Goal: Information Seeking & Learning: Learn about a topic

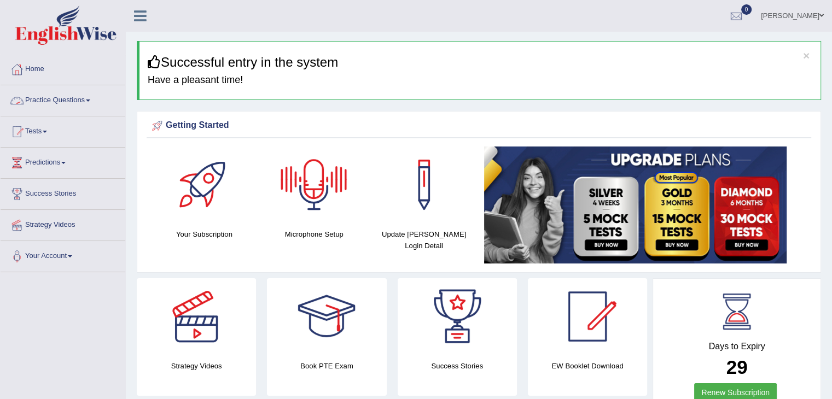
click at [89, 101] on link "Practice Questions" at bounding box center [63, 98] width 125 height 27
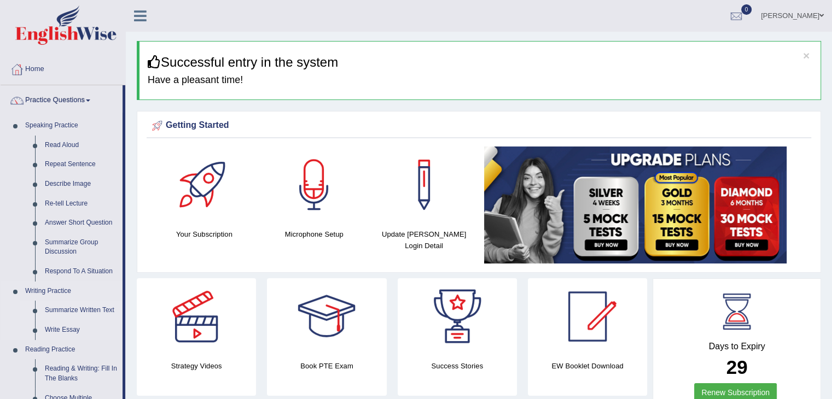
click at [80, 311] on link "Summarize Written Text" at bounding box center [81, 311] width 83 height 20
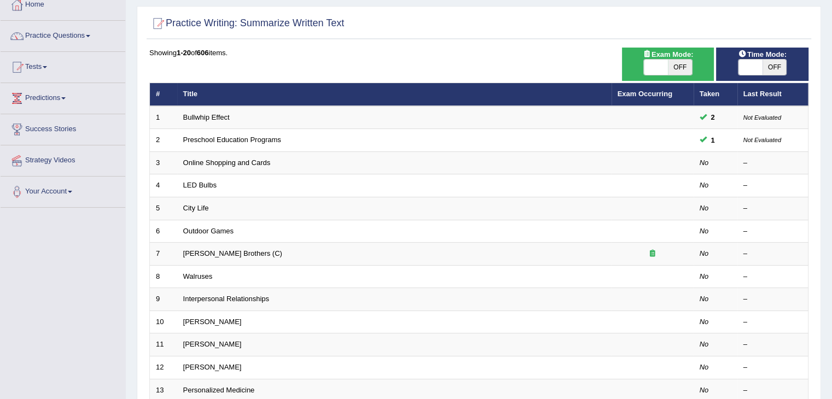
scroll to position [67, 0]
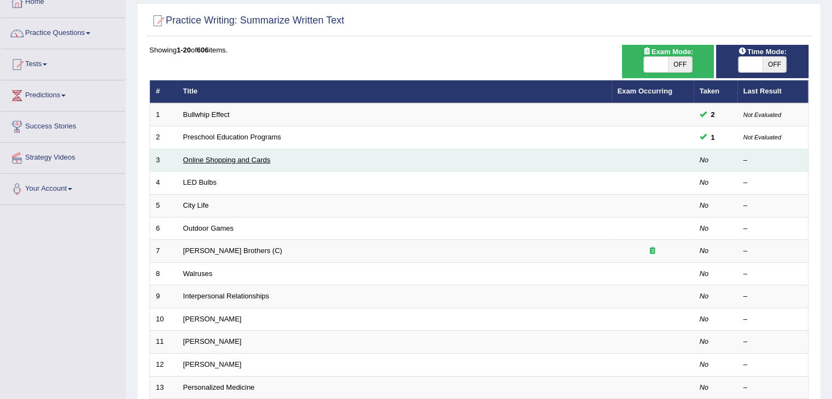
click at [270, 158] on link "Online Shopping and Cards" at bounding box center [226, 160] width 87 height 8
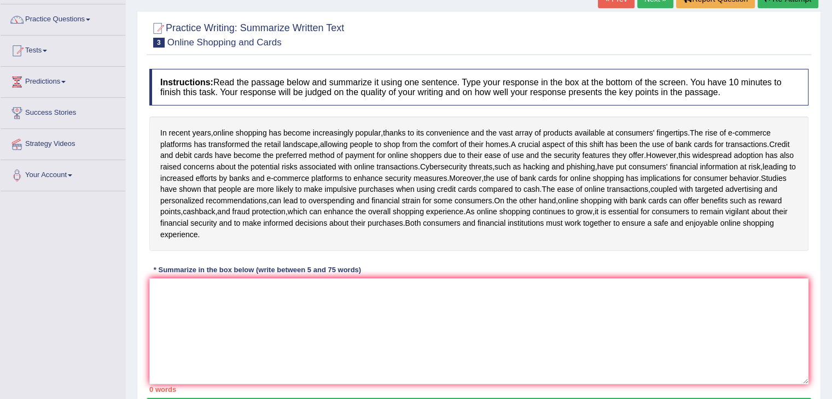
scroll to position [85, 0]
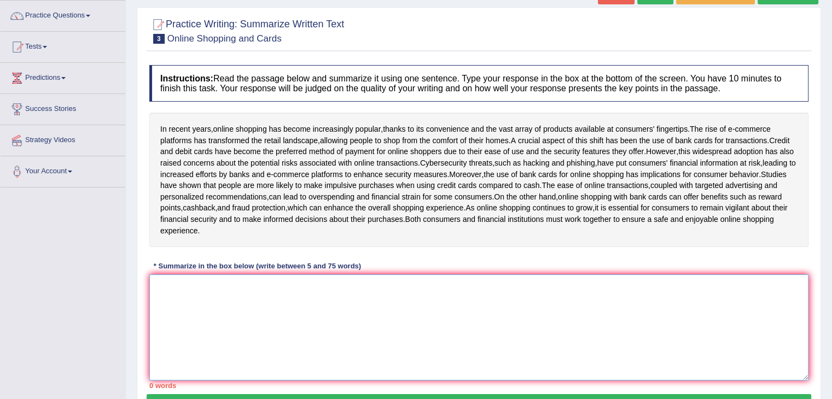
click at [408, 319] on textarea at bounding box center [478, 328] width 659 height 106
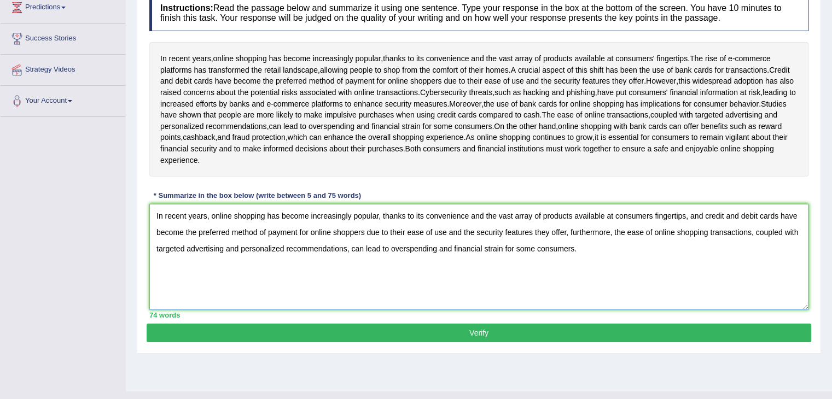
scroll to position [162, 0]
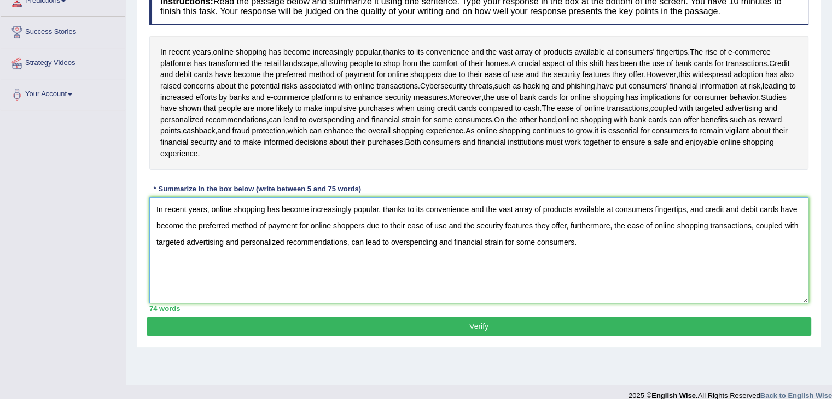
type textarea "In recent years, online shopping has become increasingly popular, thanks to its…"
click at [416, 333] on button "Verify" at bounding box center [479, 326] width 664 height 19
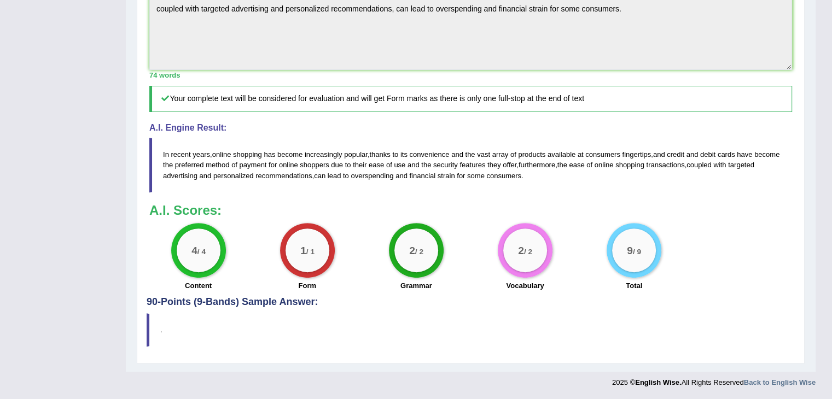
scroll to position [0, 0]
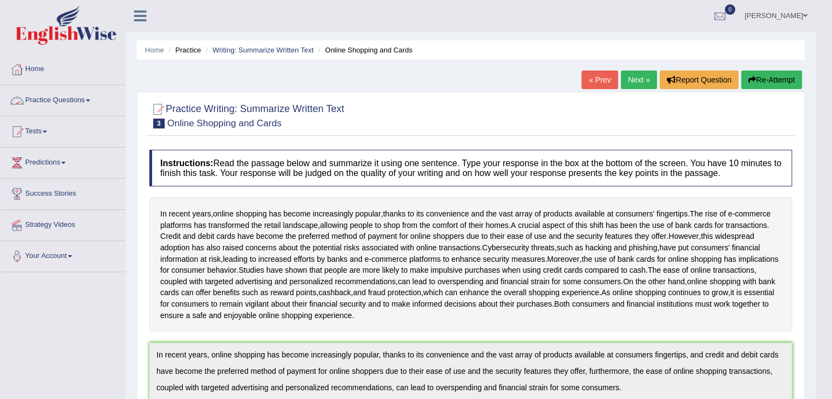
click at [38, 98] on link "Practice Questions" at bounding box center [63, 98] width 125 height 27
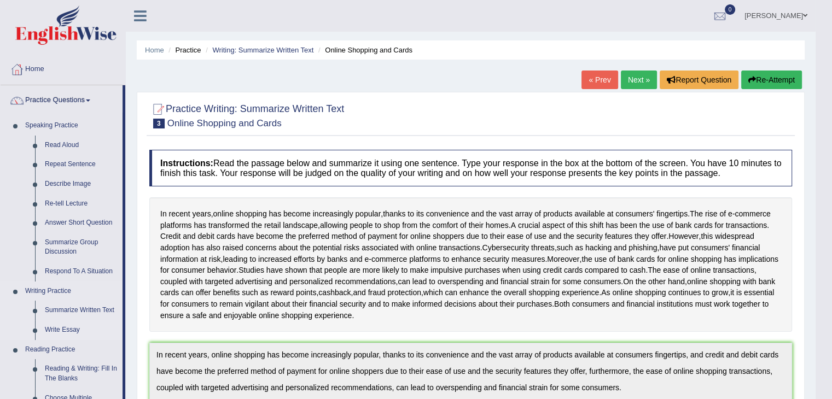
click at [70, 331] on link "Write Essay" at bounding box center [81, 330] width 83 height 20
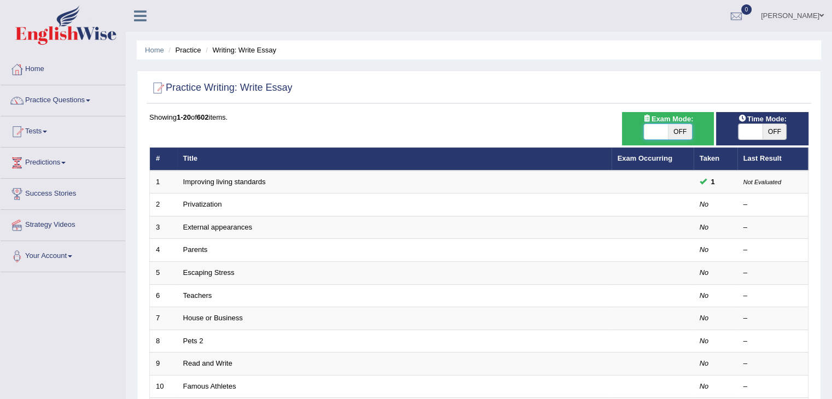
click at [663, 129] on span at bounding box center [656, 131] width 24 height 15
checkbox input "true"
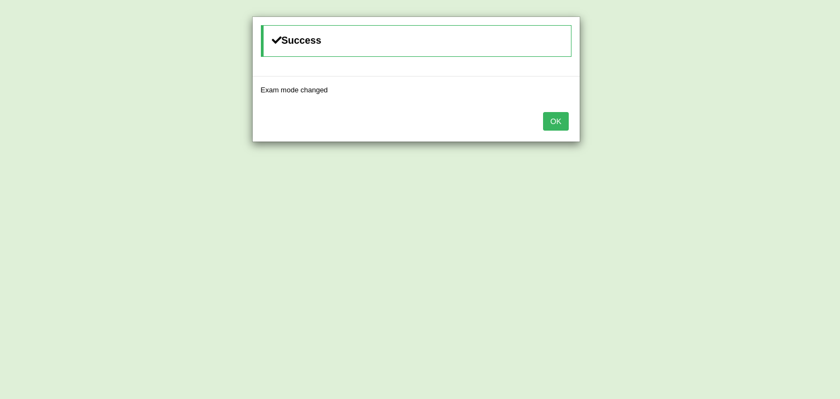
click at [556, 122] on button "OK" at bounding box center [555, 121] width 25 height 19
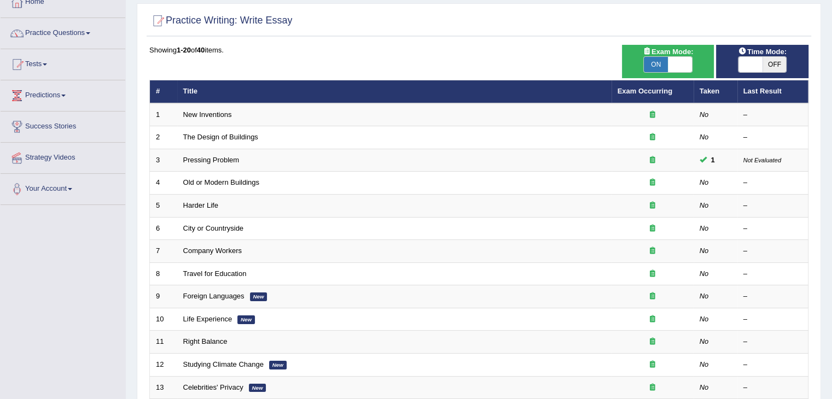
scroll to position [78, 0]
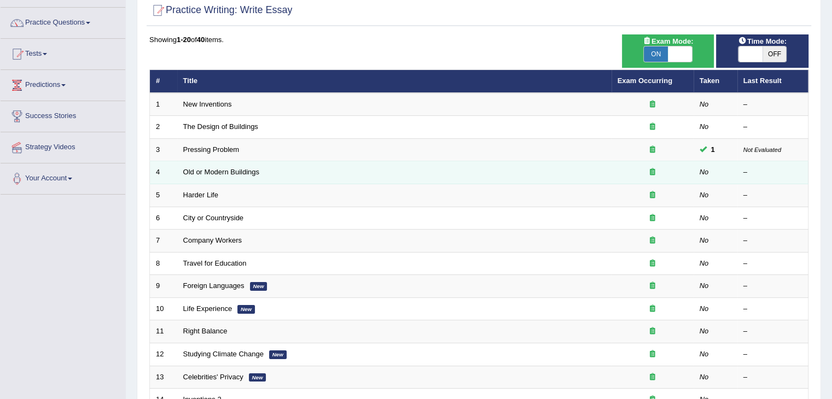
click at [320, 173] on td "Old or Modern Buildings" at bounding box center [394, 172] width 434 height 23
click at [237, 172] on link "Old or Modern Buildings" at bounding box center [221, 172] width 76 height 8
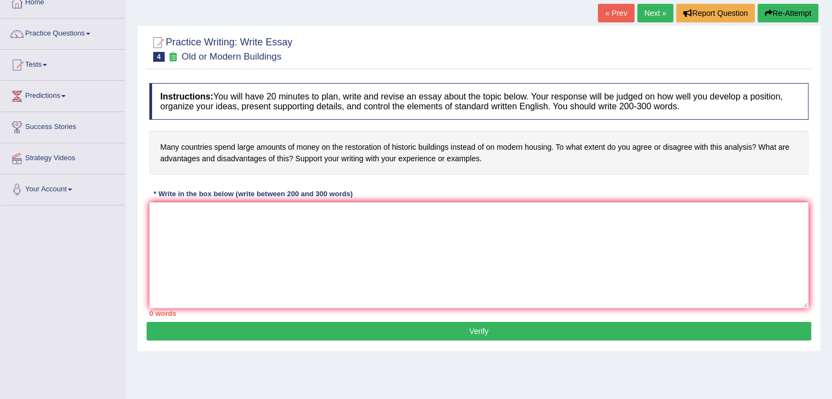
scroll to position [68, 0]
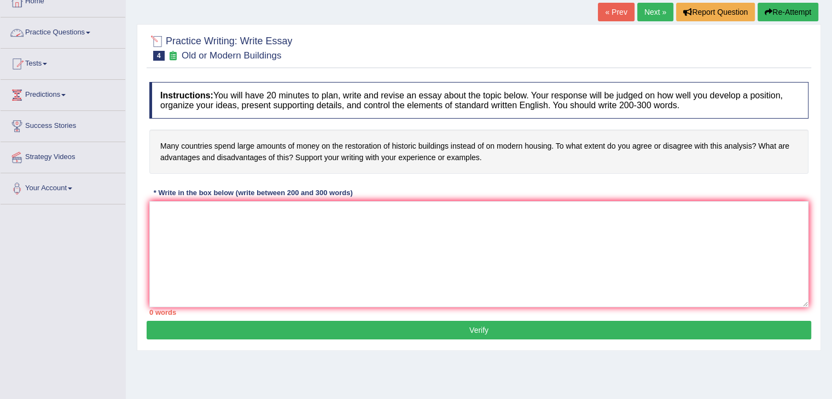
click at [86, 26] on link "Practice Questions" at bounding box center [63, 30] width 125 height 27
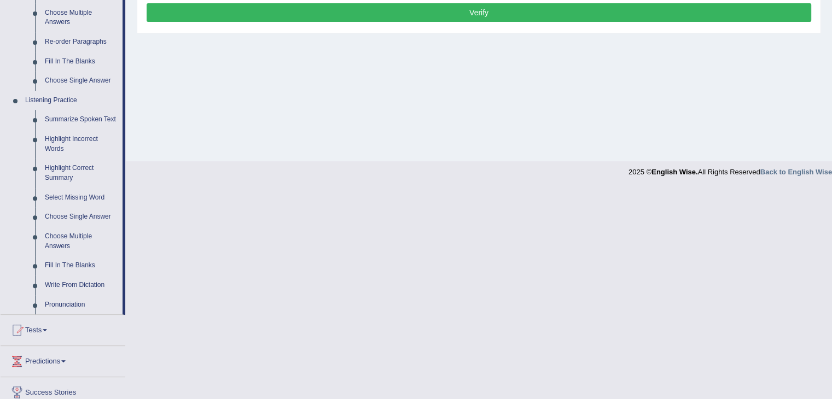
scroll to position [402, 0]
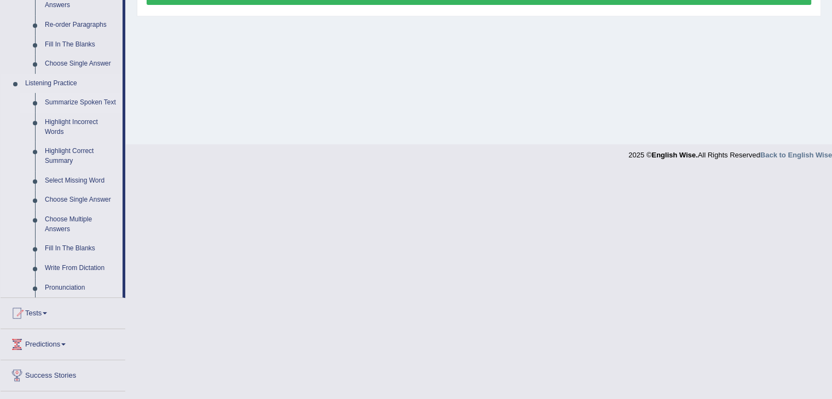
click at [94, 102] on link "Summarize Spoken Text" at bounding box center [81, 103] width 83 height 20
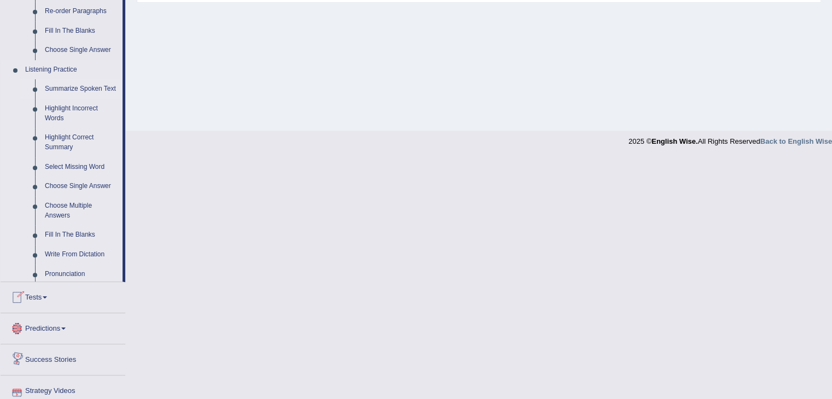
scroll to position [457, 0]
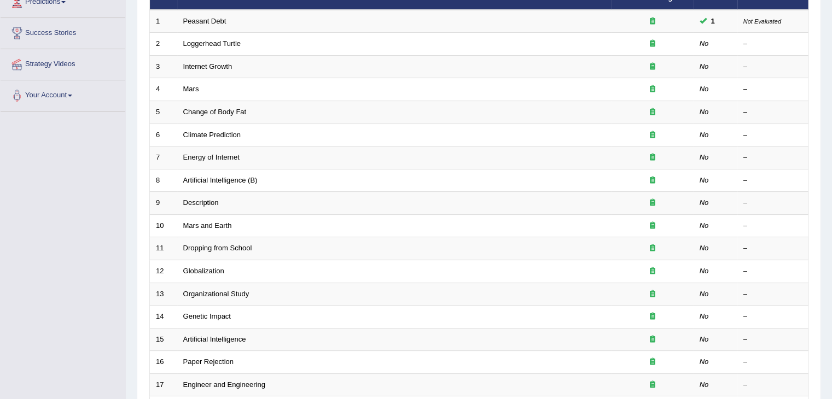
scroll to position [168, 0]
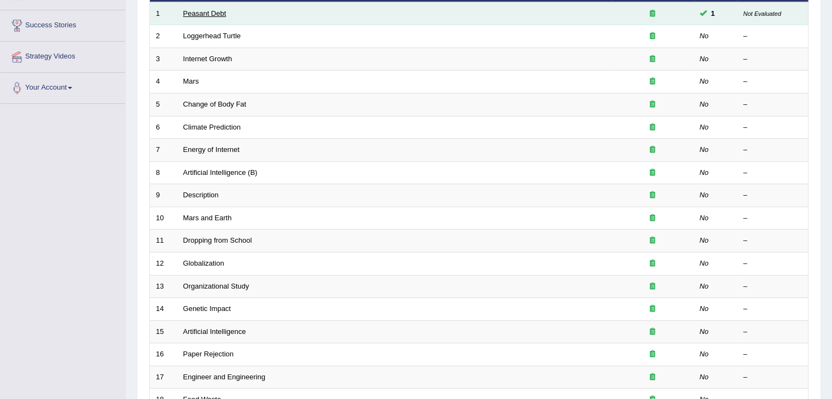
click at [214, 11] on link "Peasant Debt" at bounding box center [204, 13] width 43 height 8
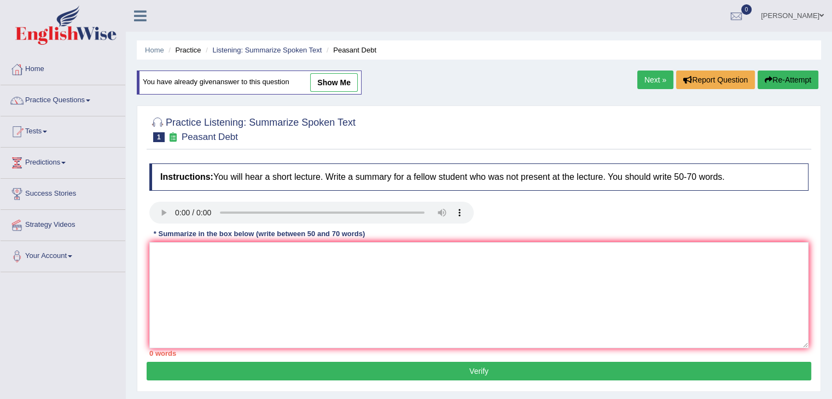
drag, startPoint x: 837, startPoint y: 110, endPoint x: 839, endPoint y: 82, distance: 28.5
click at [832, 82] on html "Toggle navigation Home Practice Questions Speaking Practice Read Aloud Repeat S…" at bounding box center [416, 199] width 832 height 399
click at [328, 79] on link "show me" at bounding box center [334, 82] width 48 height 19
type textarea "A noteworthy point revealed in the lecture was about farmers in [GEOGRAPHIC_DAT…"
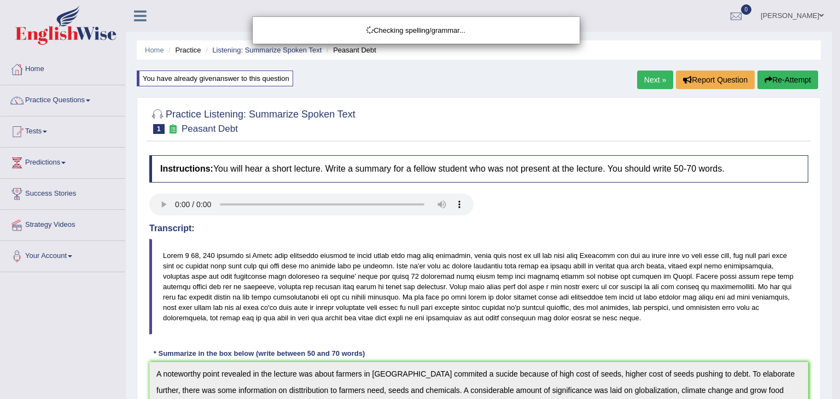
drag, startPoint x: 836, startPoint y: 73, endPoint x: 839, endPoint y: 154, distance: 81.0
click at [839, 154] on div "Checking spelling/grammar..." at bounding box center [420, 199] width 840 height 399
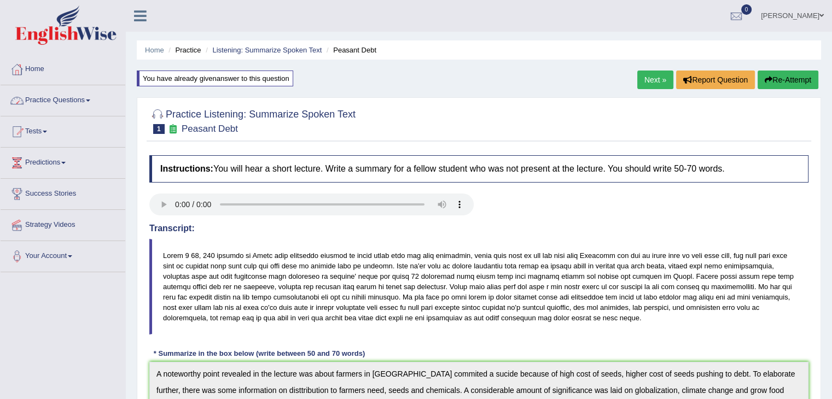
click at [649, 75] on link "Next »" at bounding box center [655, 80] width 36 height 19
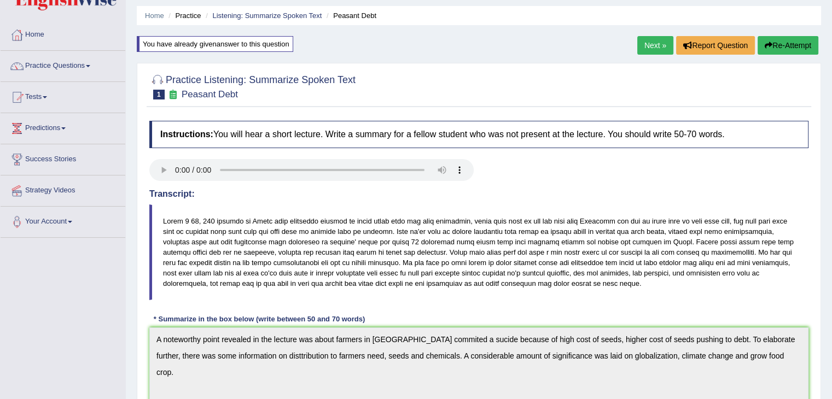
scroll to position [37, 0]
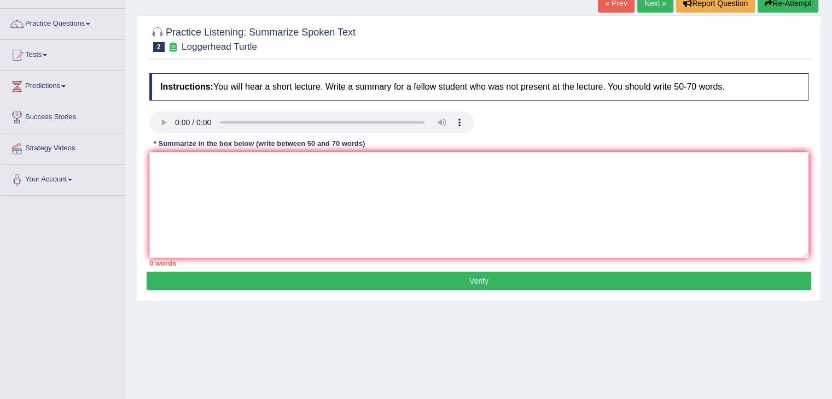
drag, startPoint x: 834, startPoint y: 86, endPoint x: 830, endPoint y: 138, distance: 52.1
click at [830, 138] on html "Toggle navigation Home Practice Questions Speaking Practice Read Aloud Repeat S…" at bounding box center [416, 122] width 832 height 399
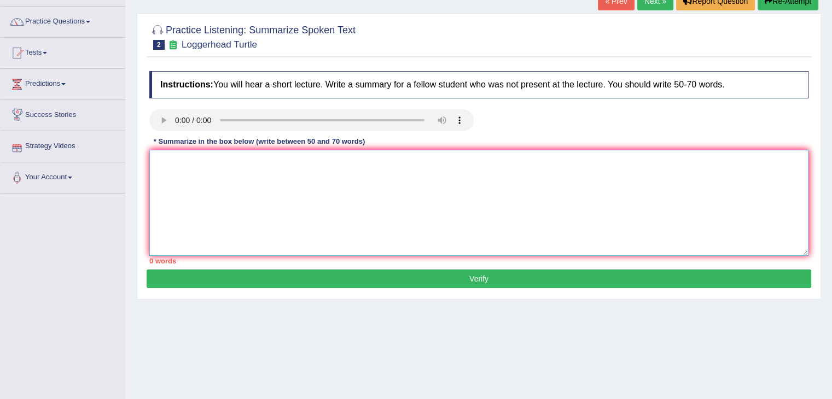
click at [249, 179] on textarea at bounding box center [478, 203] width 659 height 106
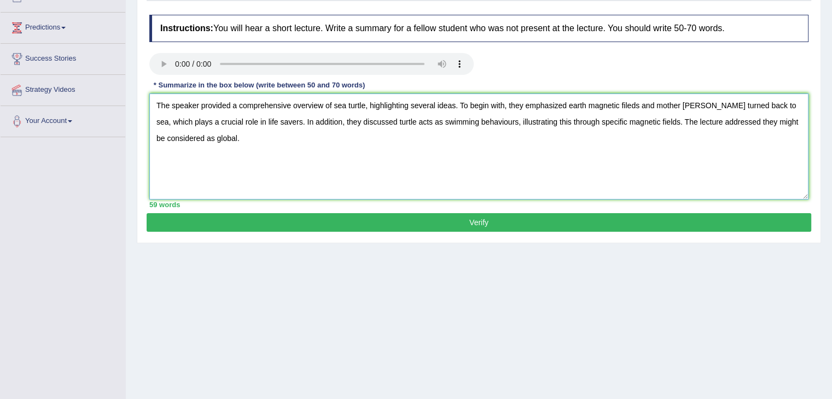
scroll to position [140, 0]
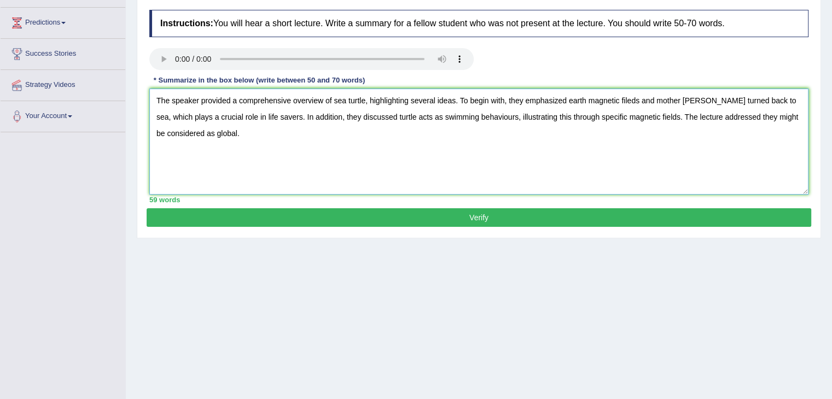
type textarea "The speaker provided a comprehensive overview of sea turtle, highlighting sever…"
click at [486, 215] on button "Verify" at bounding box center [479, 217] width 664 height 19
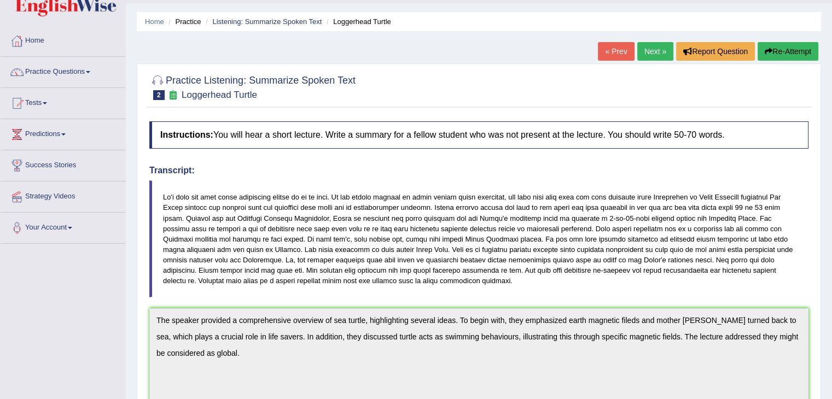
scroll to position [19, 0]
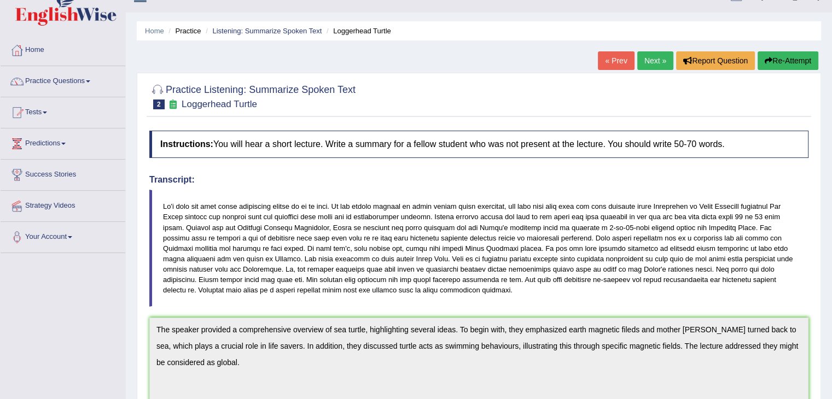
click at [649, 57] on link "Next »" at bounding box center [655, 60] width 36 height 19
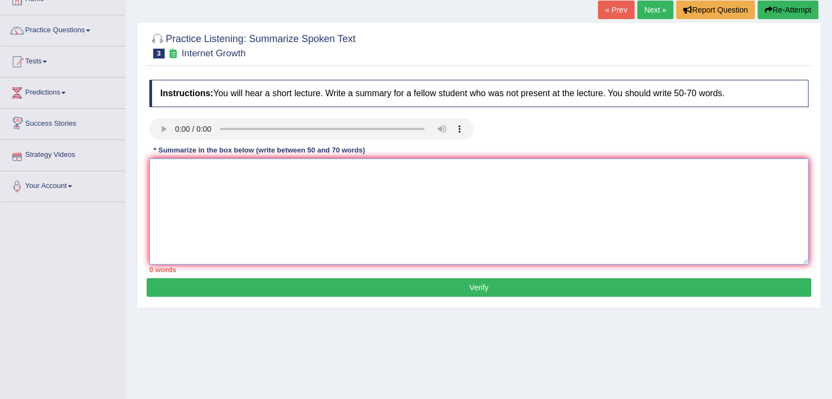
click at [219, 191] on textarea at bounding box center [478, 212] width 659 height 106
click at [398, 169] on textarea "The speaker provided a comprehensive overview of rapid expansion of internet" at bounding box center [478, 212] width 659 height 106
click at [396, 167] on textarea "The speaker provided a comprehensive overview of rapid expansion in internet" at bounding box center [478, 212] width 659 height 106
click at [392, 168] on textarea "The speaker provided a comprehensive overview of rapid expansion of internet" at bounding box center [478, 212] width 659 height 106
click at [428, 165] on textarea "The speaker provided a comprehensive overview of rapid expansion of internet" at bounding box center [478, 212] width 659 height 106
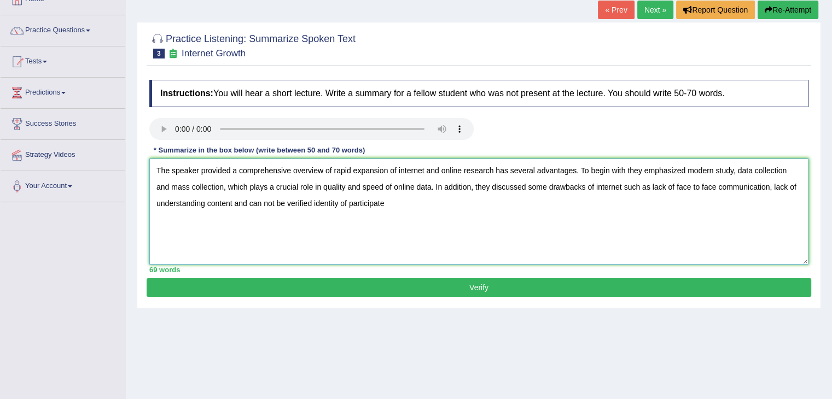
click at [313, 202] on textarea "The speaker provided a comprehensive overview of rapid expansion of internet an…" at bounding box center [478, 212] width 659 height 106
click at [397, 201] on textarea "The speaker provided a comprehensive overview of rapid expansion of internet an…" at bounding box center [478, 212] width 659 height 106
type textarea "The speaker provided a comprehensive overview of rapid expansion of internet an…"
click at [499, 285] on button "Verify" at bounding box center [479, 287] width 664 height 19
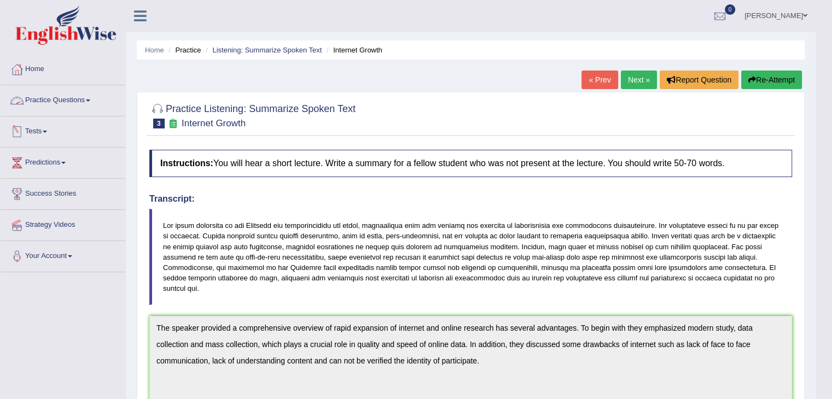
click at [73, 98] on link "Practice Questions" at bounding box center [63, 98] width 125 height 27
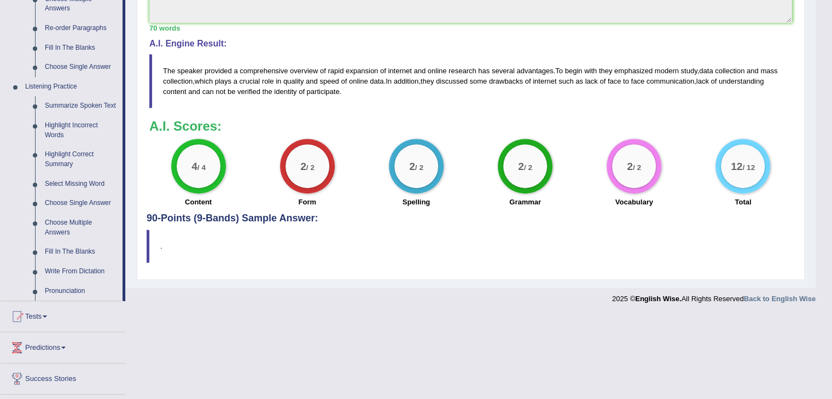
scroll to position [416, 0]
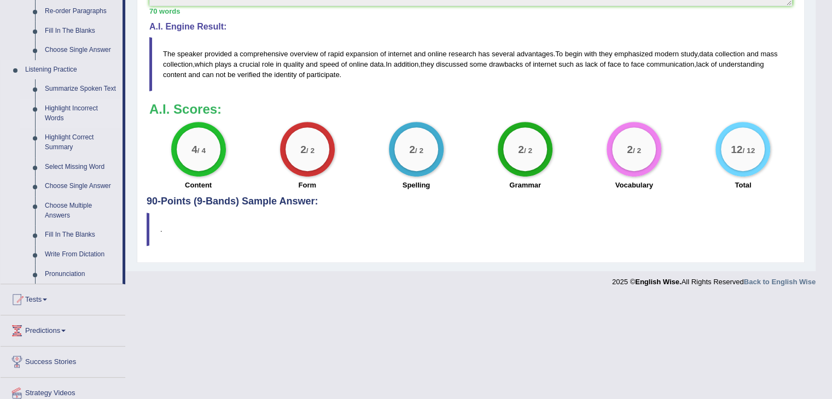
click at [67, 106] on link "Highlight Incorrect Words" at bounding box center [81, 113] width 83 height 29
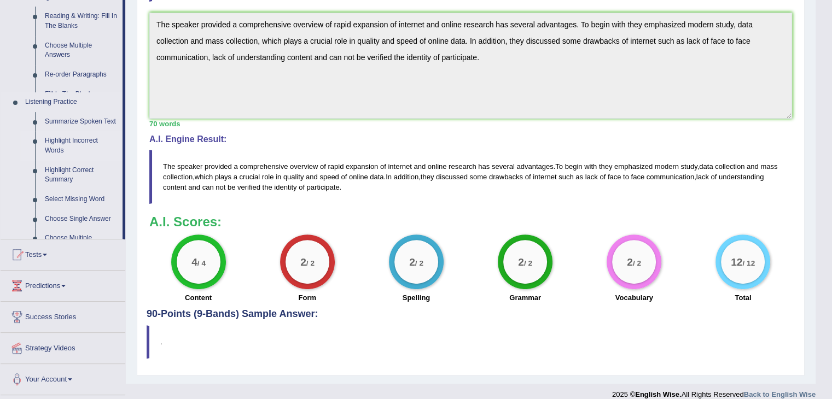
scroll to position [135, 0]
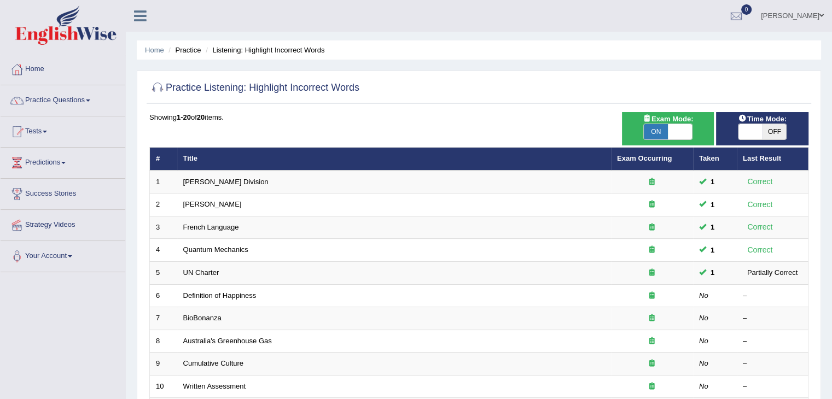
click at [758, 130] on span at bounding box center [750, 131] width 24 height 15
click at [755, 130] on span at bounding box center [750, 131] width 24 height 15
click at [774, 130] on span "OFF" at bounding box center [774, 131] width 24 height 15
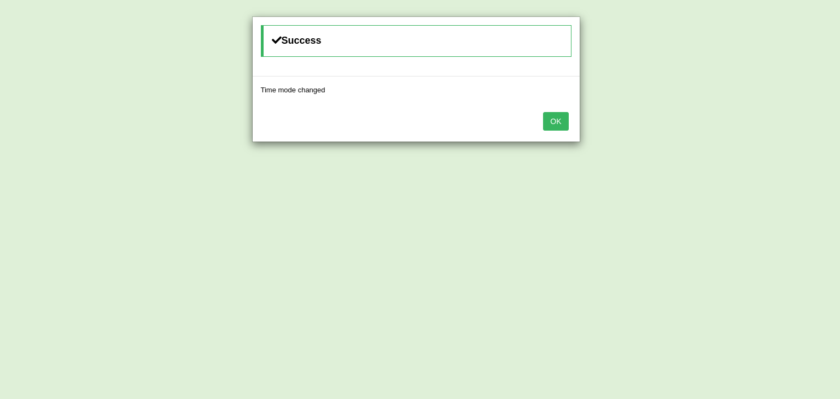
click at [556, 116] on button "OK" at bounding box center [555, 121] width 25 height 19
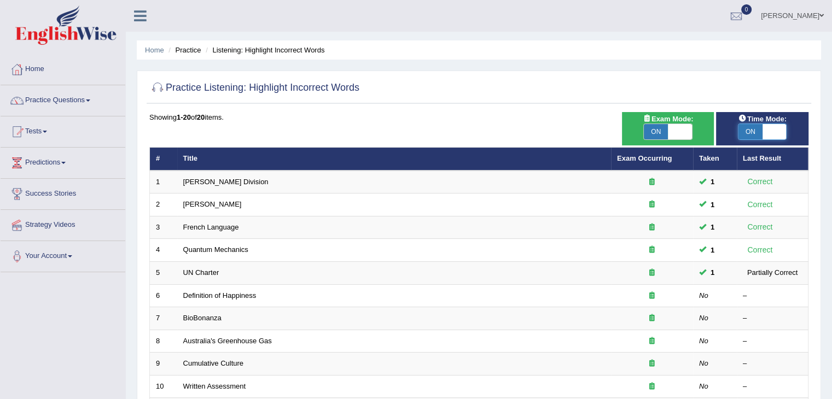
click at [768, 129] on span at bounding box center [774, 131] width 24 height 15
checkbox input "false"
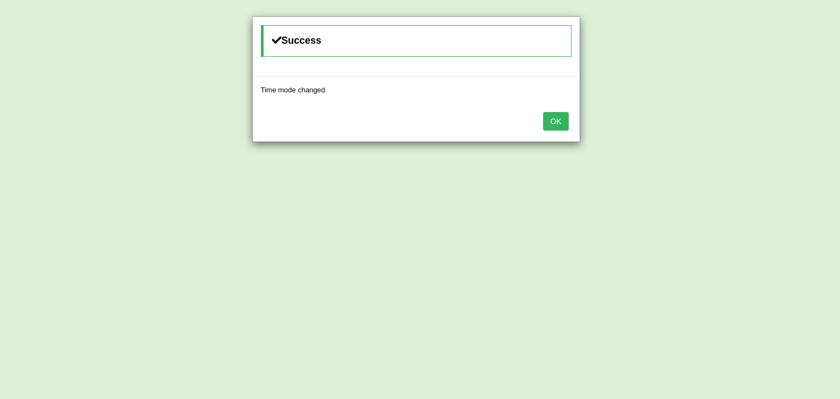
click at [553, 123] on button "OK" at bounding box center [555, 121] width 25 height 19
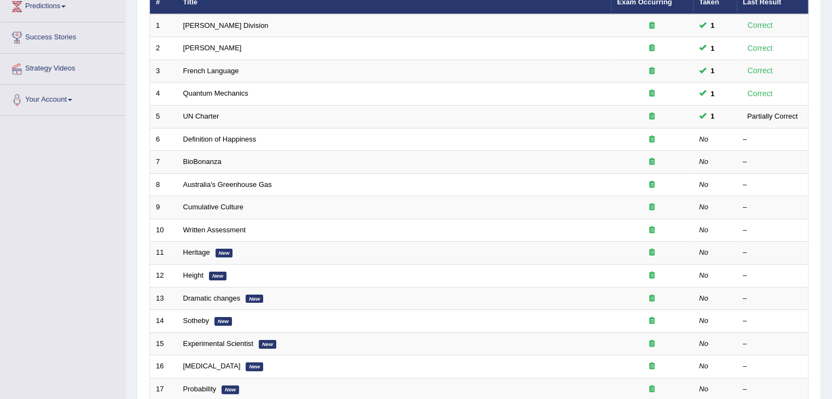
scroll to position [166, 0]
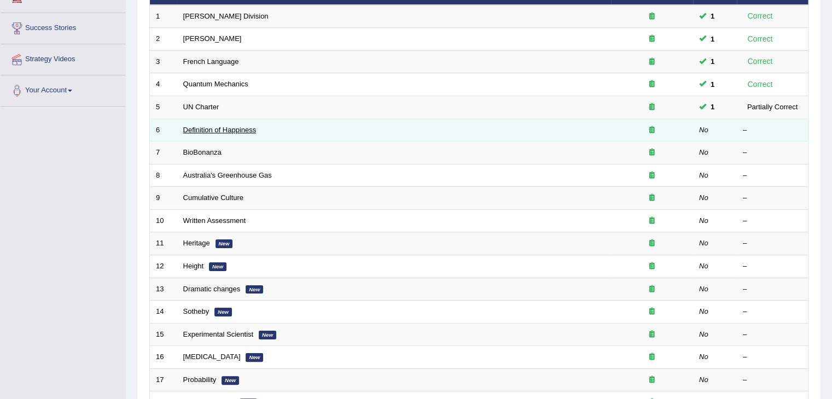
click at [248, 126] on link "Definition of Happiness" at bounding box center [219, 130] width 73 height 8
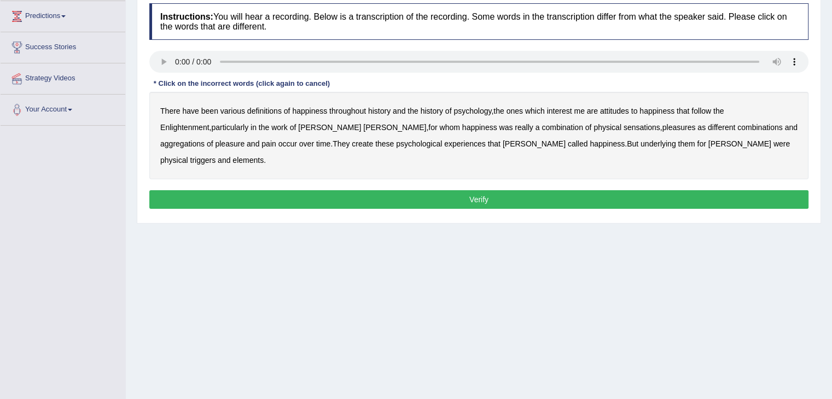
scroll to position [148, 0]
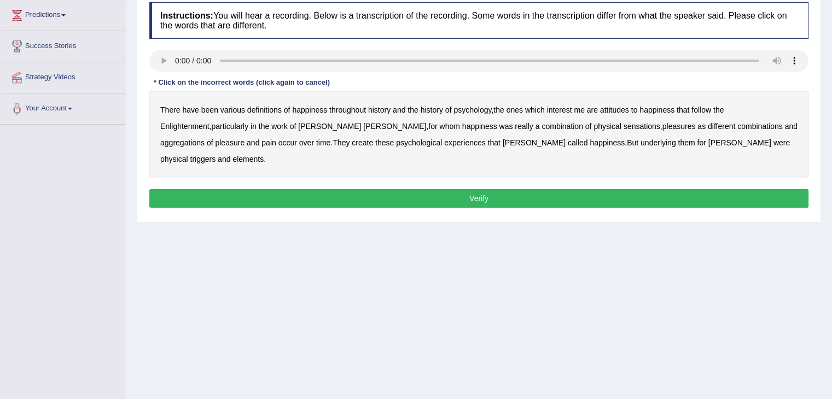
click at [619, 110] on b "attitudes" at bounding box center [614, 110] width 29 height 9
click at [541, 123] on b "combination" at bounding box center [562, 126] width 42 height 9
click at [541, 125] on b "combination" at bounding box center [562, 126] width 42 height 9
click at [352, 145] on b "create" at bounding box center [362, 142] width 21 height 9
click at [264, 155] on b "elements" at bounding box center [247, 159] width 31 height 9
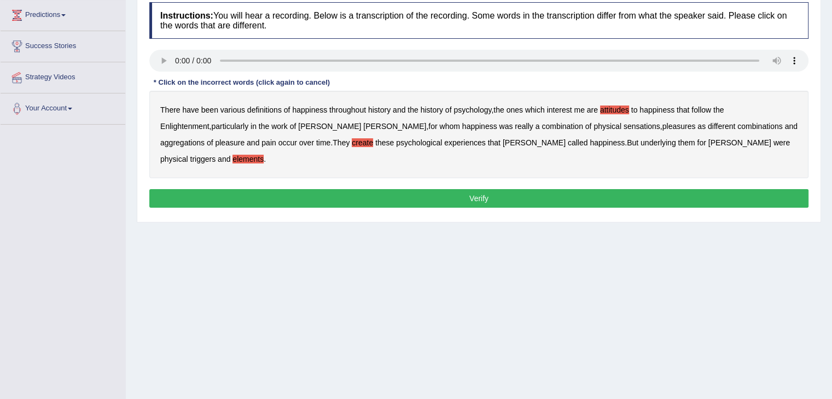
click at [513, 189] on button "Verify" at bounding box center [478, 198] width 659 height 19
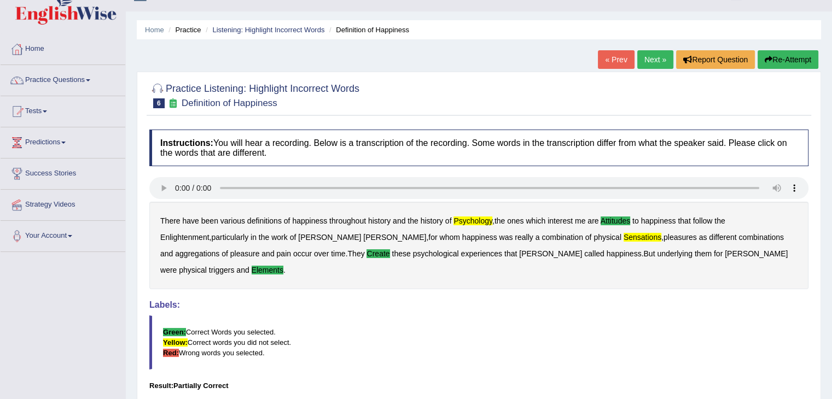
scroll to position [5, 0]
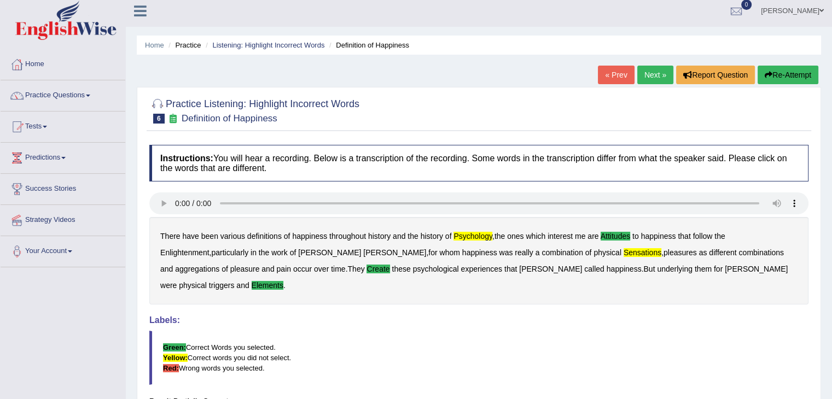
click at [656, 75] on link "Next »" at bounding box center [655, 75] width 36 height 19
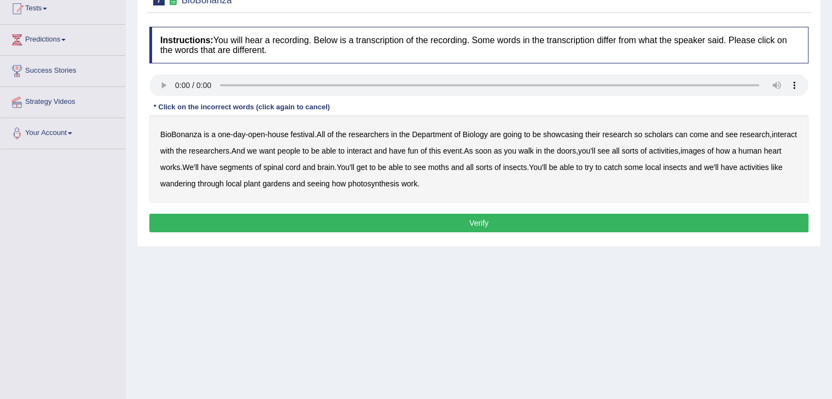
scroll to position [135, 0]
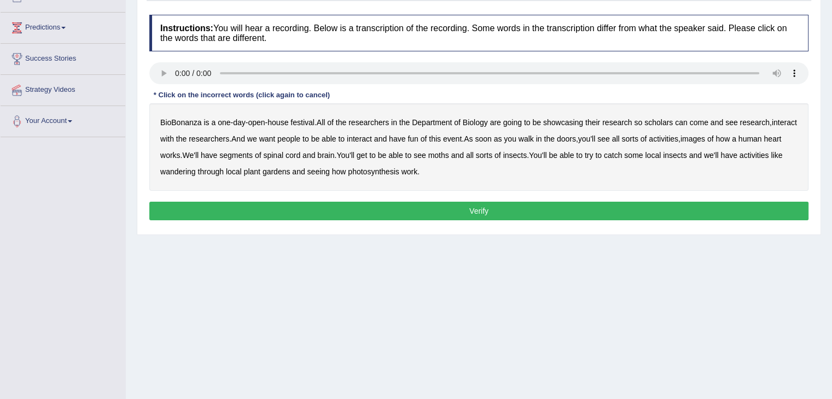
click at [660, 121] on b "scholars" at bounding box center [658, 122] width 28 height 9
click at [705, 139] on b "images" at bounding box center [692, 139] width 25 height 9
click at [253, 155] on b "segments" at bounding box center [235, 155] width 33 height 9
click at [464, 153] on b "and" at bounding box center [457, 155] width 13 height 9
click at [464, 154] on b "and" at bounding box center [457, 155] width 13 height 9
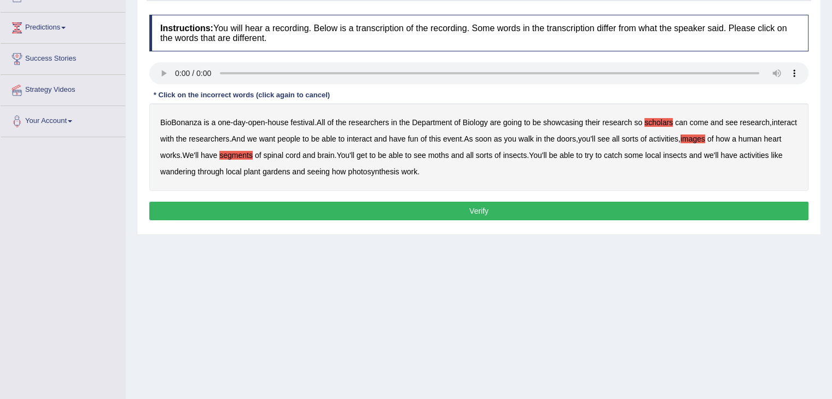
click at [449, 154] on b "moths" at bounding box center [438, 155] width 21 height 9
click at [189, 170] on b "wandering" at bounding box center [178, 171] width 36 height 9
click at [466, 212] on button "Verify" at bounding box center [478, 211] width 659 height 19
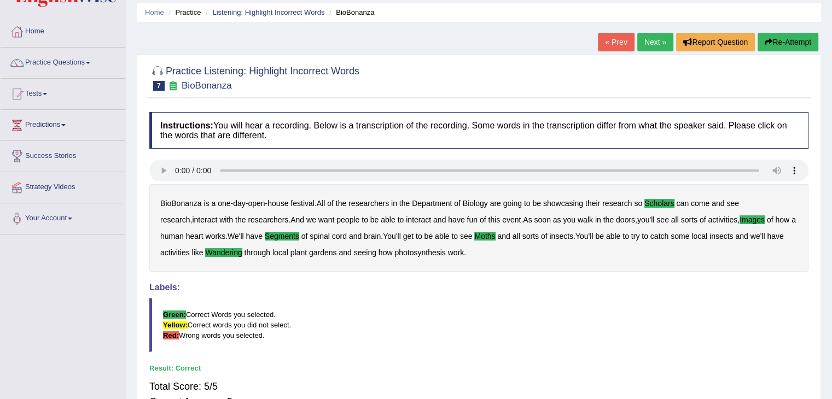
scroll to position [35, 0]
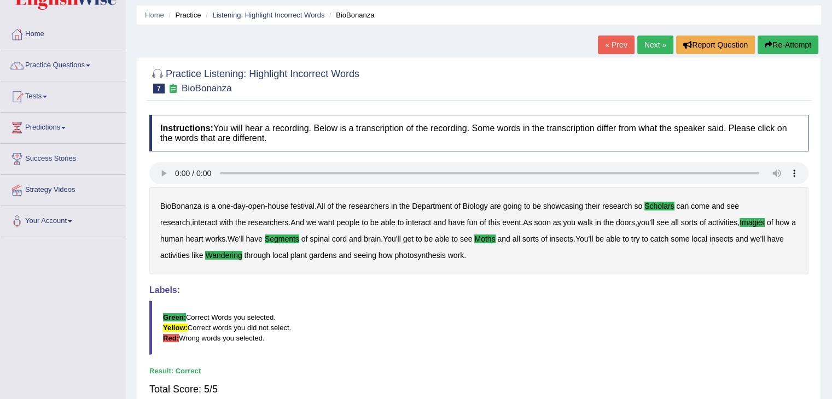
click at [661, 41] on link "Next »" at bounding box center [655, 45] width 36 height 19
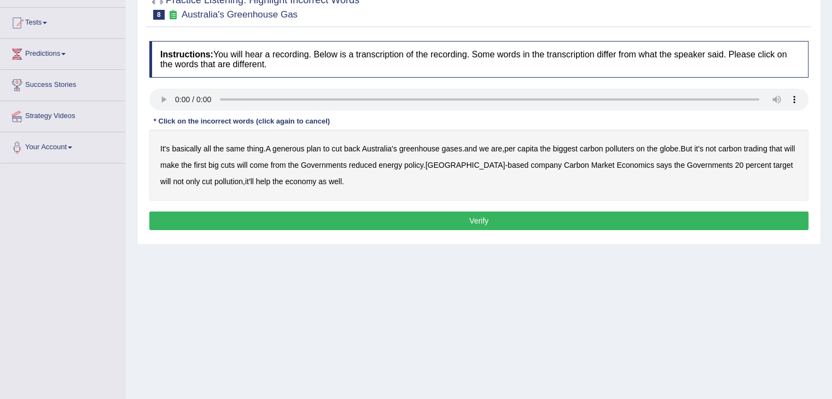
scroll to position [122, 0]
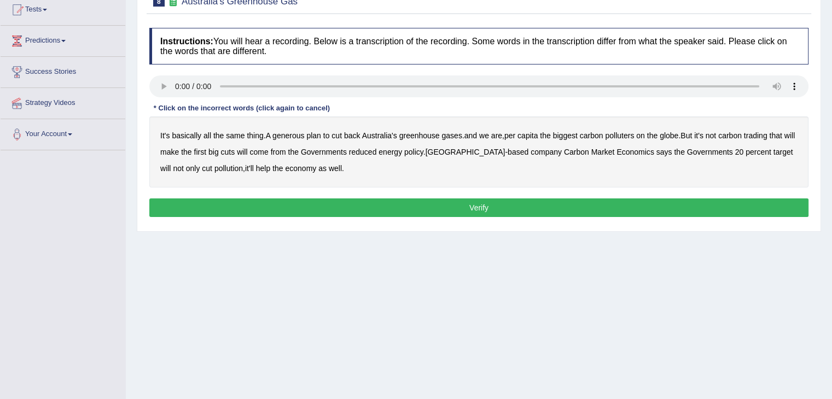
click at [289, 135] on b "generous" at bounding box center [288, 135] width 32 height 9
click at [672, 134] on b "globe" at bounding box center [668, 135] width 19 height 9
click at [421, 153] on b "policy" at bounding box center [413, 152] width 19 height 9
click at [450, 207] on button "Verify" at bounding box center [478, 207] width 659 height 19
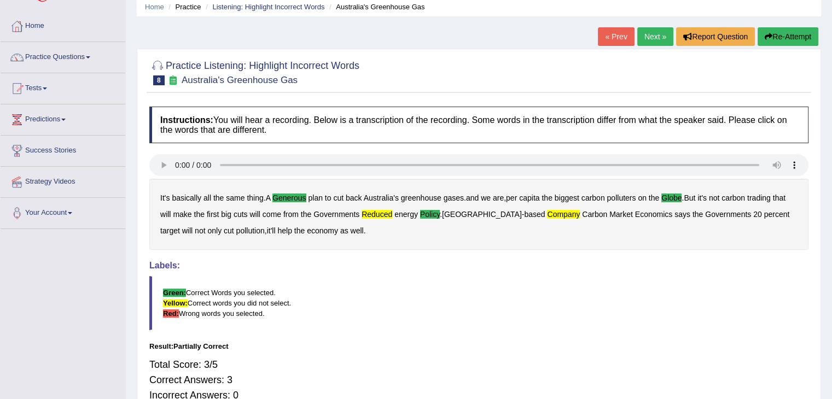
scroll to position [31, 0]
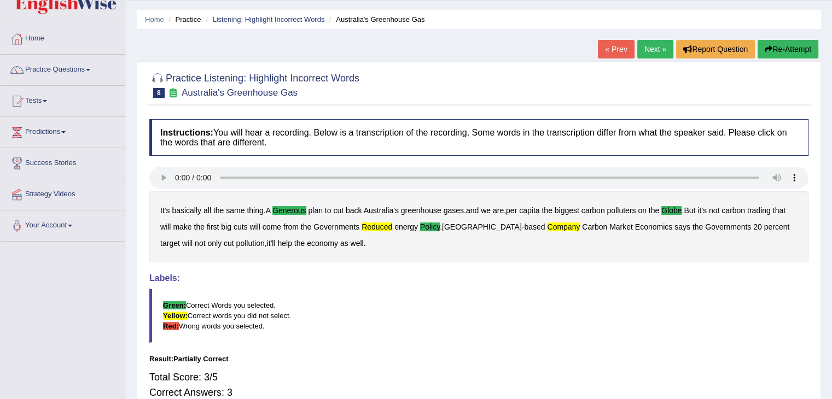
click at [661, 50] on link "Next »" at bounding box center [655, 49] width 36 height 19
click at [652, 47] on link "Next »" at bounding box center [655, 49] width 36 height 19
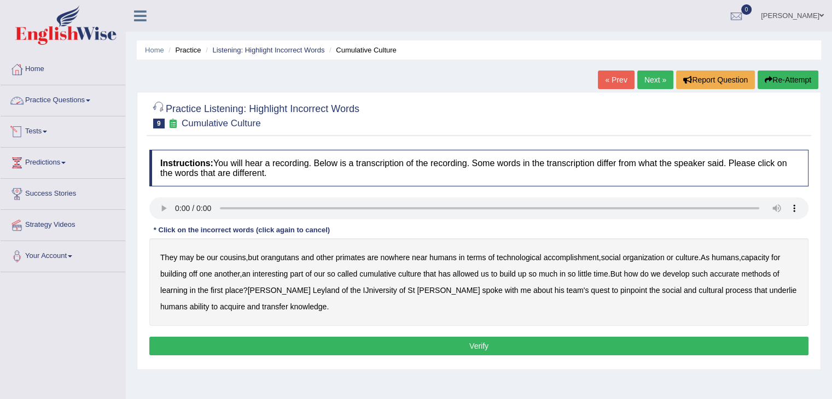
click at [84, 97] on link "Practice Questions" at bounding box center [63, 98] width 125 height 27
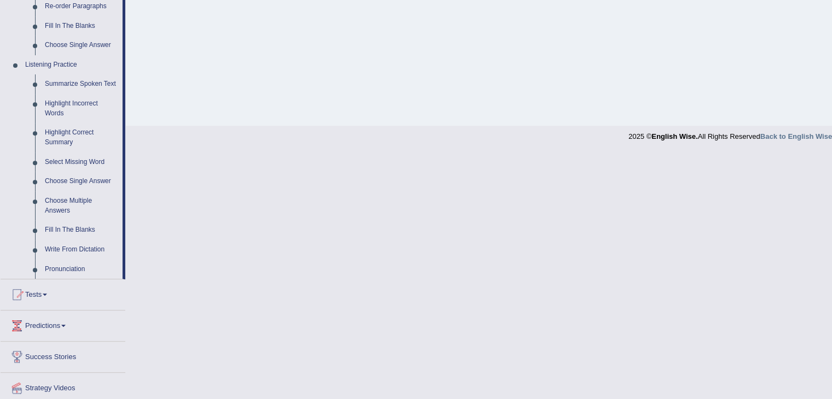
scroll to position [428, 0]
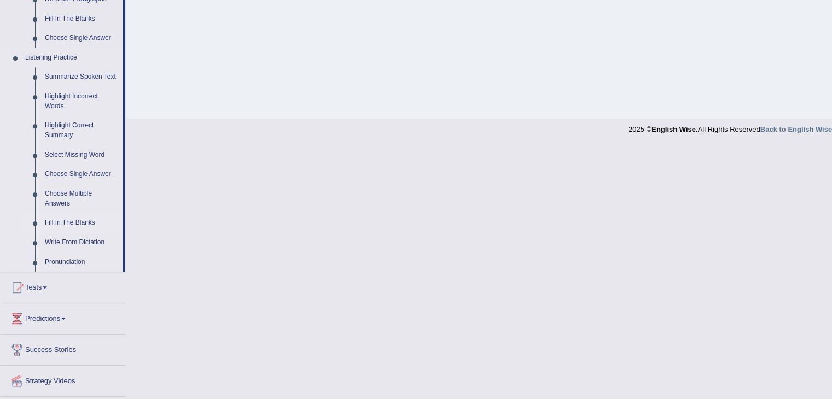
click at [78, 226] on link "Fill In The Blanks" at bounding box center [81, 223] width 83 height 20
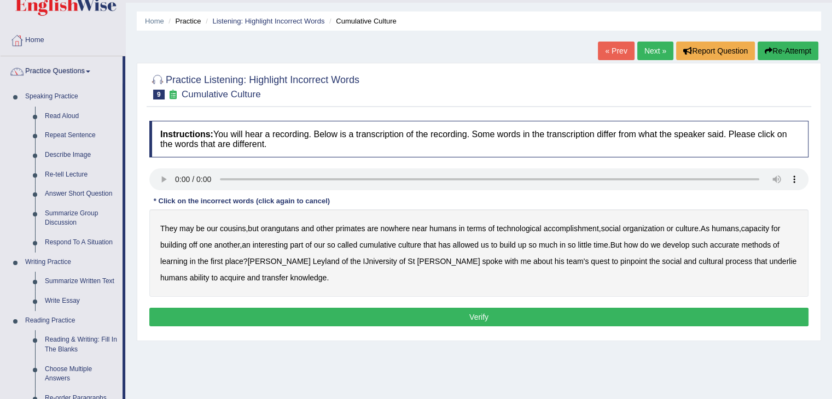
scroll to position [25, 0]
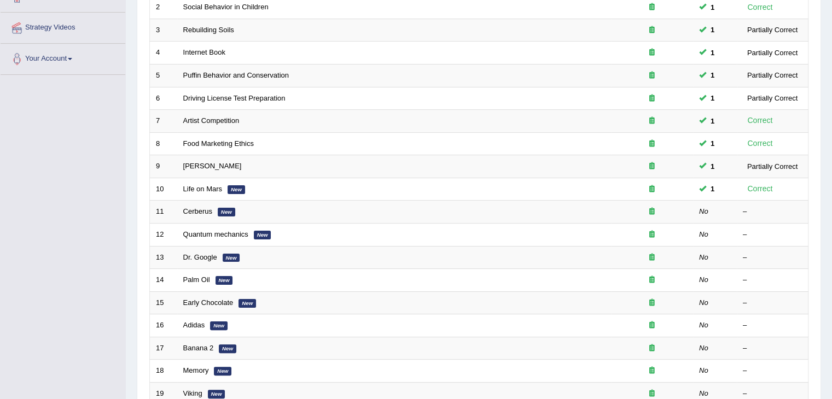
scroll to position [198, 0]
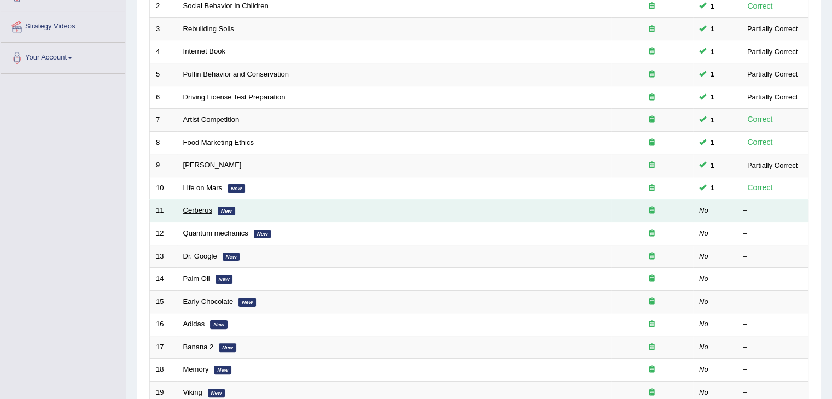
click at [208, 208] on link "Cerberus" at bounding box center [197, 210] width 29 height 8
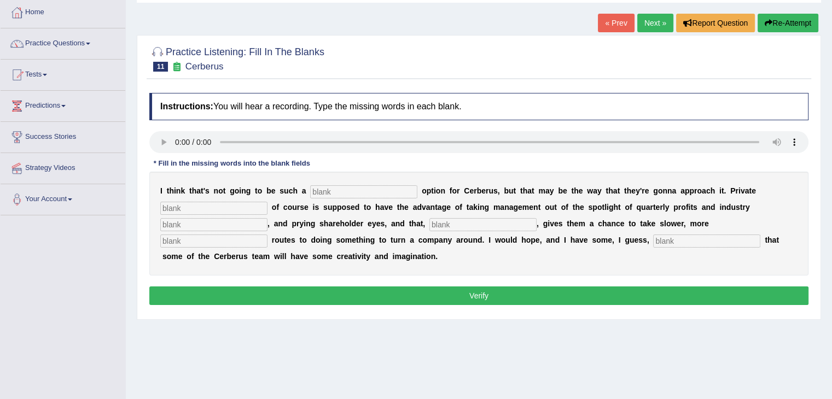
scroll to position [66, 0]
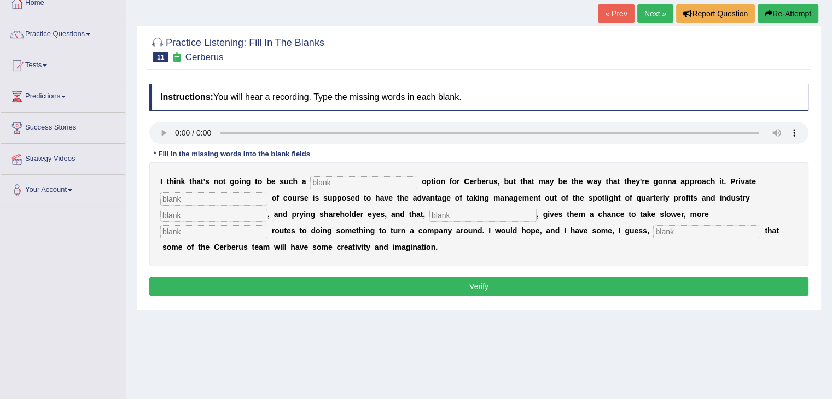
click at [337, 182] on input "text" at bounding box center [363, 182] width 107 height 13
type input "viable"
click at [240, 200] on input "text" at bounding box center [213, 198] width 107 height 13
type input "acquite"
click at [190, 215] on input "text" at bounding box center [213, 215] width 107 height 13
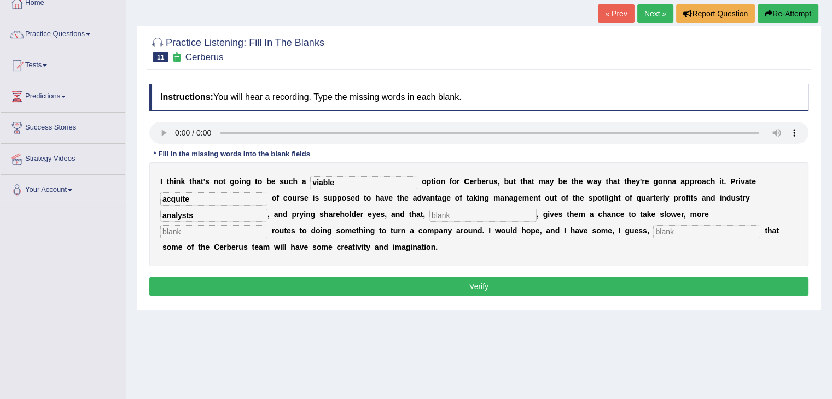
type input "analysts"
click at [477, 213] on input "text" at bounding box center [482, 215] width 107 height 13
type input "hypothestics"
click at [704, 230] on input "text" at bounding box center [706, 231] width 107 height 13
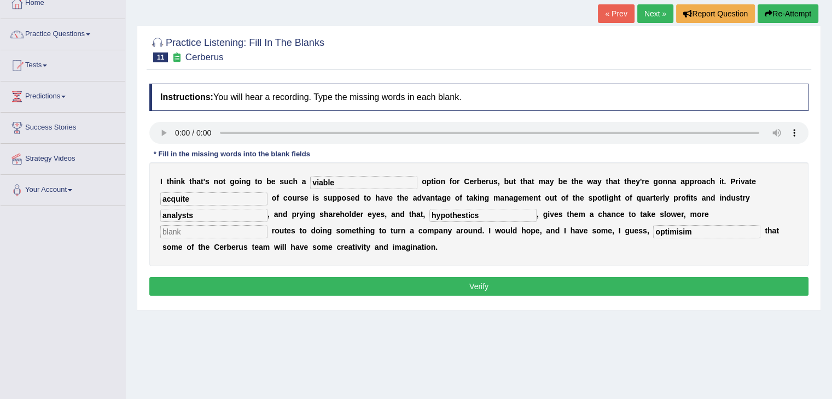
type input "optimisim"
click at [253, 232] on input "text" at bounding box center [213, 231] width 107 height 13
type input "m"
click at [286, 285] on button "Verify" at bounding box center [478, 286] width 659 height 19
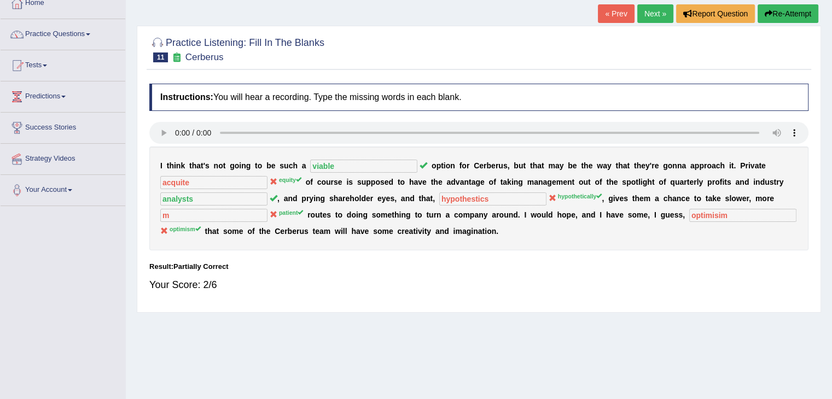
click at [647, 11] on link "Next »" at bounding box center [655, 13] width 36 height 19
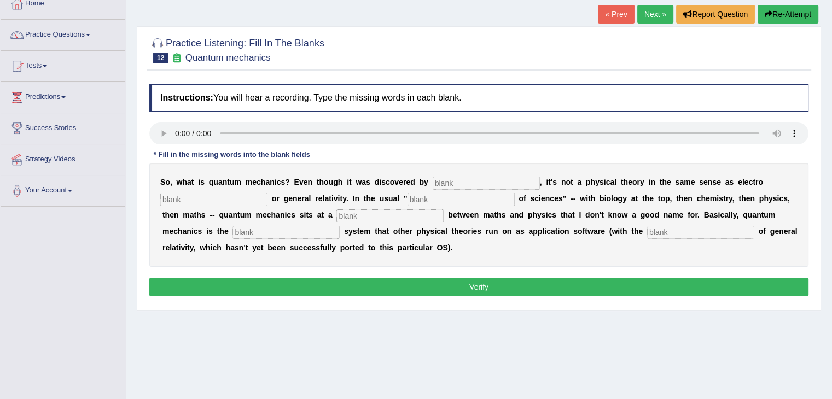
scroll to position [77, 0]
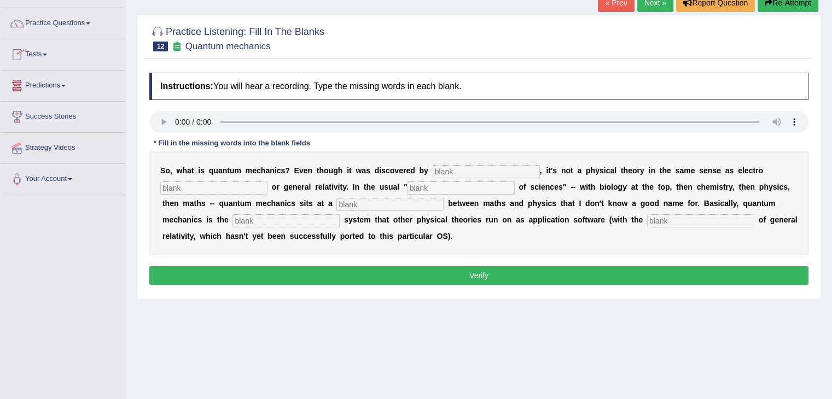
click at [446, 167] on input "text" at bounding box center [486, 171] width 107 height 13
type input "physiscts"
click at [226, 186] on input "text" at bounding box center [213, 188] width 107 height 13
type input "magnetism"
click at [421, 186] on input "text" at bounding box center [460, 188] width 107 height 13
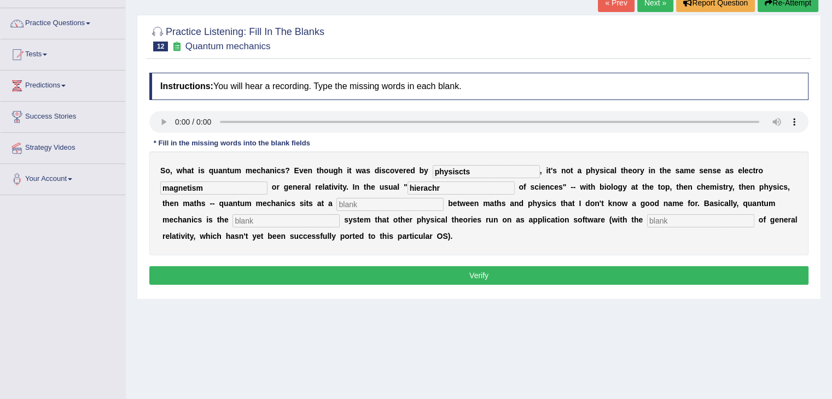
type input "hierachr"
click at [386, 206] on input "text" at bounding box center [389, 204] width 107 height 13
type input "level"
click at [446, 190] on input "hierachr" at bounding box center [460, 188] width 107 height 13
type input "hierarchy"
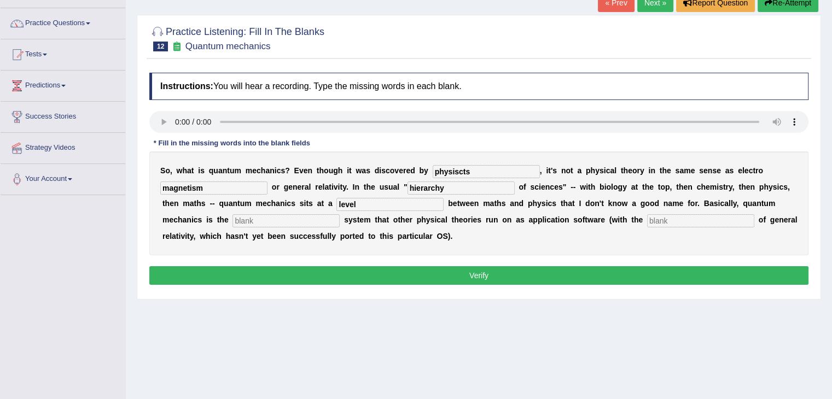
click at [319, 220] on input "text" at bounding box center [285, 220] width 107 height 13
type input "operating"
click at [709, 219] on input "text" at bounding box center [700, 220] width 107 height 13
type input "exception"
click at [495, 276] on button "Verify" at bounding box center [478, 275] width 659 height 19
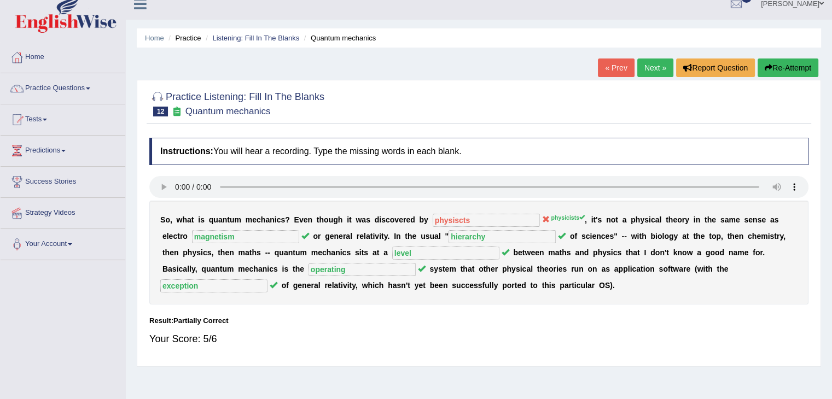
scroll to position [0, 0]
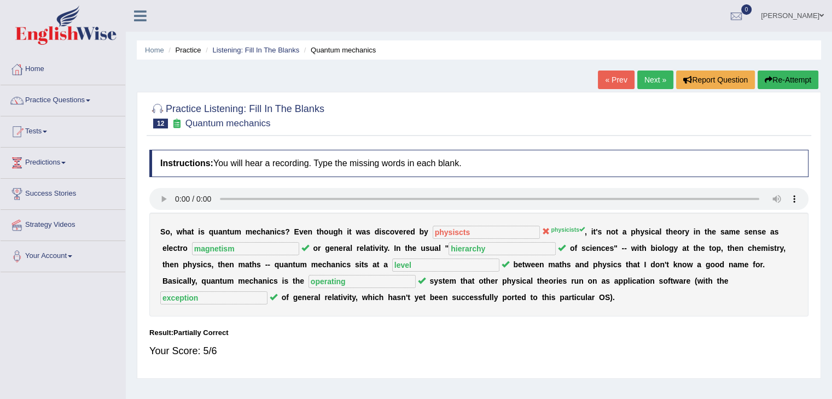
click at [649, 84] on link "Next »" at bounding box center [655, 80] width 36 height 19
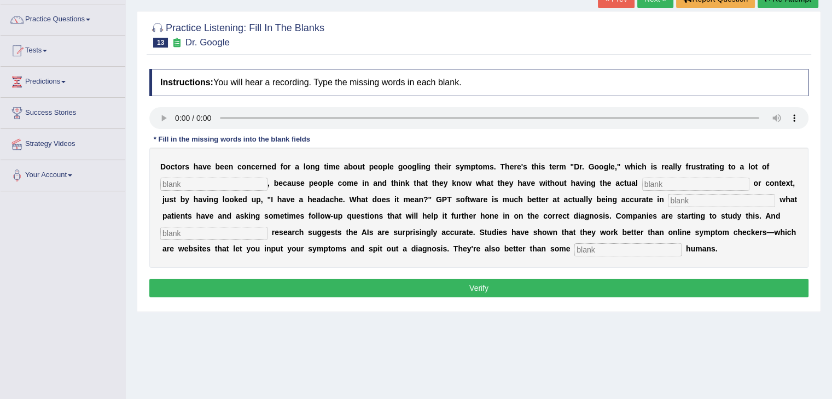
drag, startPoint x: 836, startPoint y: 82, endPoint x: 833, endPoint y: 137, distance: 55.3
click at [831, 137] on html "Toggle navigation Home Practice Questions Speaking Practice Read Aloud Repeat S…" at bounding box center [416, 118] width 832 height 399
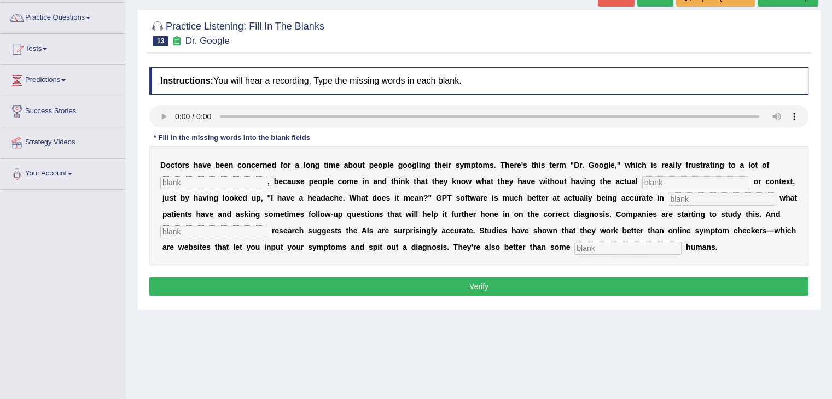
click at [594, 250] on input "text" at bounding box center [627, 248] width 107 height 13
type input "untrained"
click at [261, 181] on input "text" at bounding box center [213, 182] width 107 height 13
click at [673, 182] on input "text" at bounding box center [695, 182] width 107 height 13
type input "expertise"
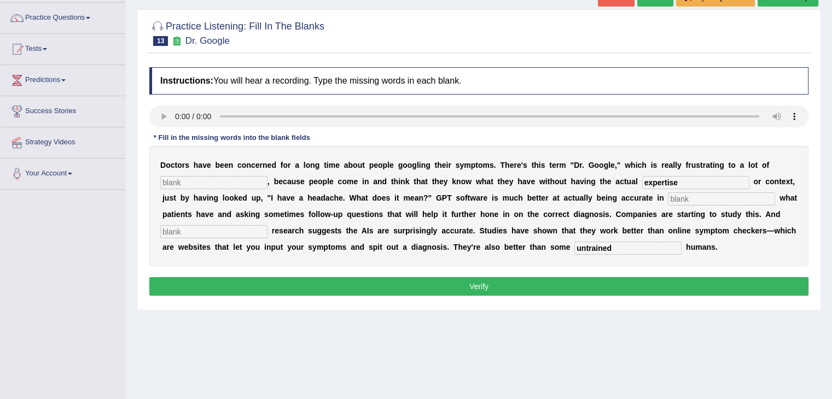
click at [674, 200] on input "text" at bounding box center [721, 198] width 107 height 13
type input "determining"
click at [239, 234] on input "text" at bounding box center [213, 231] width 107 height 13
type input "preliminary"
click at [214, 179] on input "text" at bounding box center [213, 182] width 107 height 13
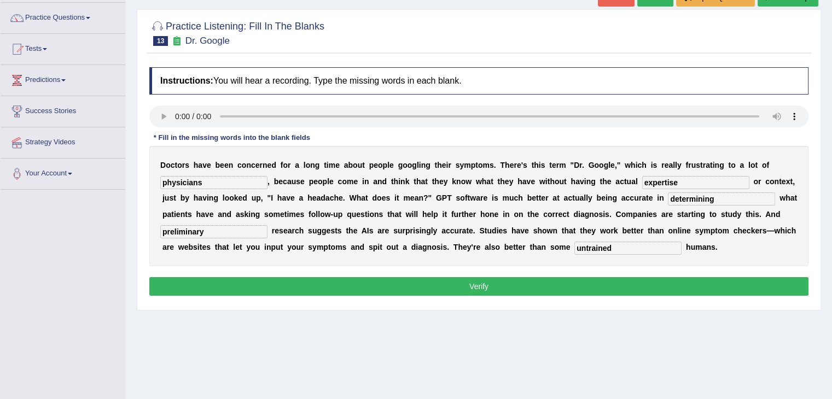
type input "physicians"
click at [450, 287] on button "Verify" at bounding box center [478, 286] width 659 height 19
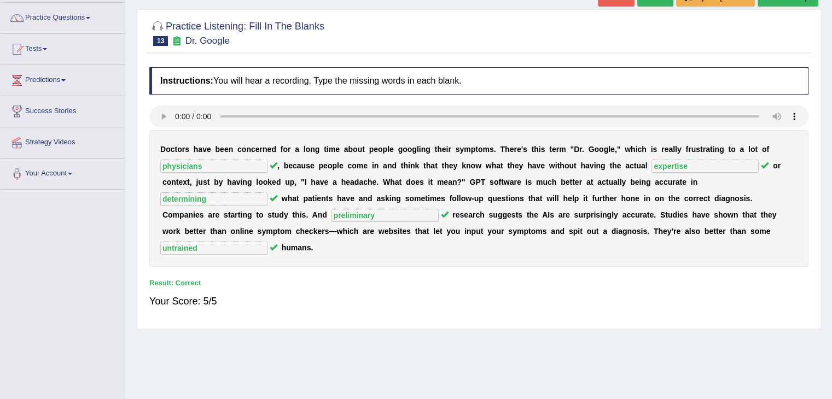
drag, startPoint x: 831, startPoint y: 127, endPoint x: 836, endPoint y: 91, distance: 36.9
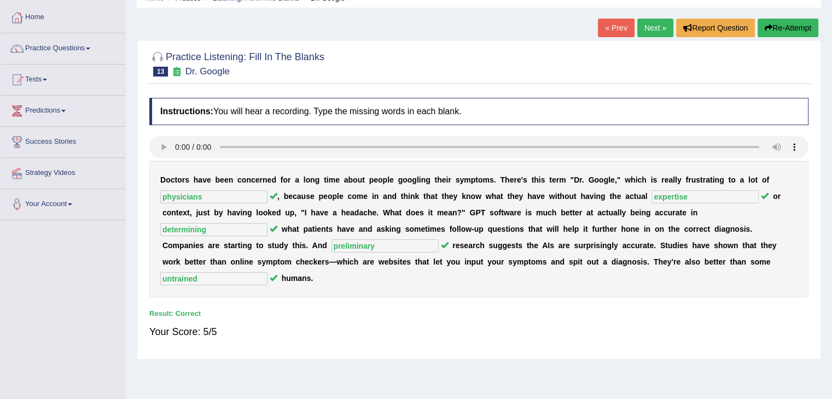
scroll to position [49, 0]
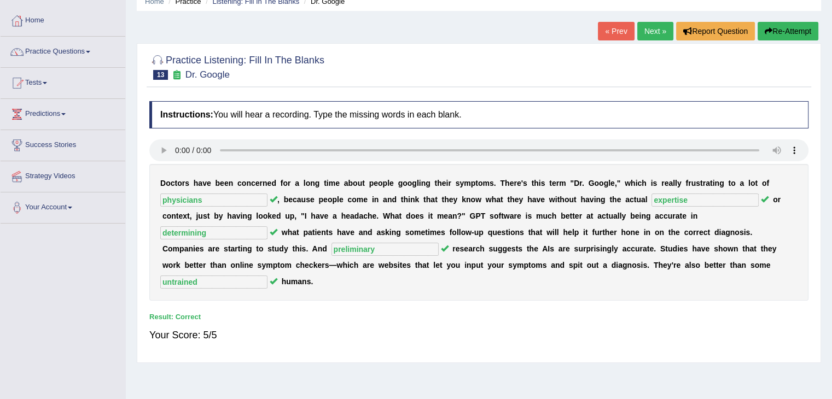
click at [651, 33] on link "Next »" at bounding box center [655, 31] width 36 height 19
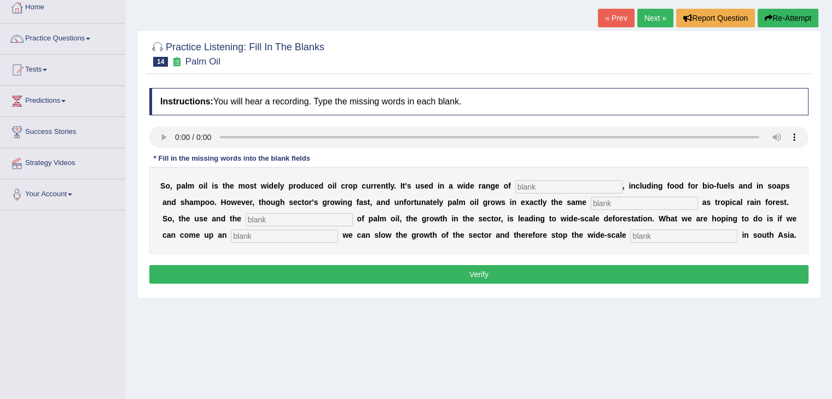
scroll to position [78, 0]
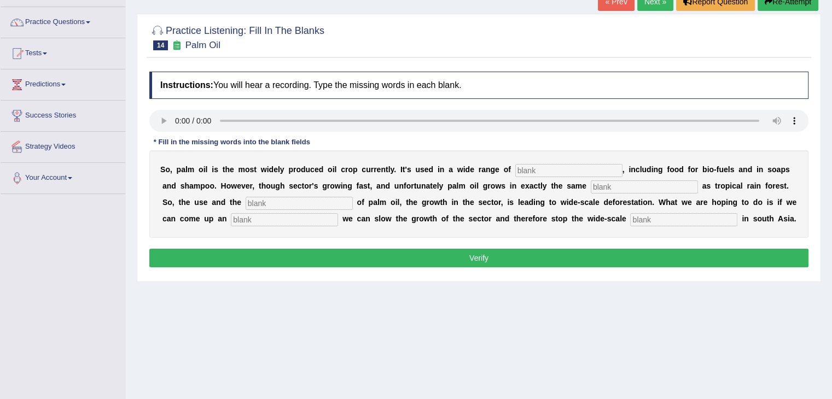
click at [529, 170] on input "text" at bounding box center [568, 170] width 107 height 13
type input "industries"
click at [670, 188] on input "text" at bounding box center [644, 186] width 107 height 13
type input "environment"
click at [331, 201] on input "text" at bounding box center [299, 203] width 107 height 13
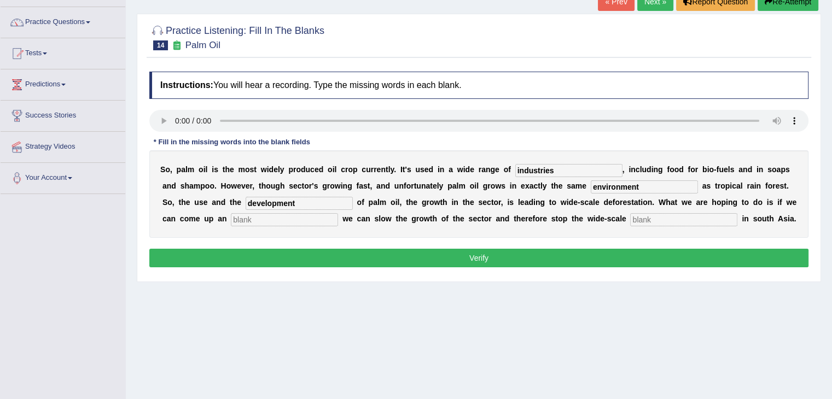
type input "development"
click at [288, 215] on input "text" at bounding box center [284, 219] width 107 height 13
type input "alternative"
click at [654, 219] on input "text" at bounding box center [683, 219] width 107 height 13
type input "station"
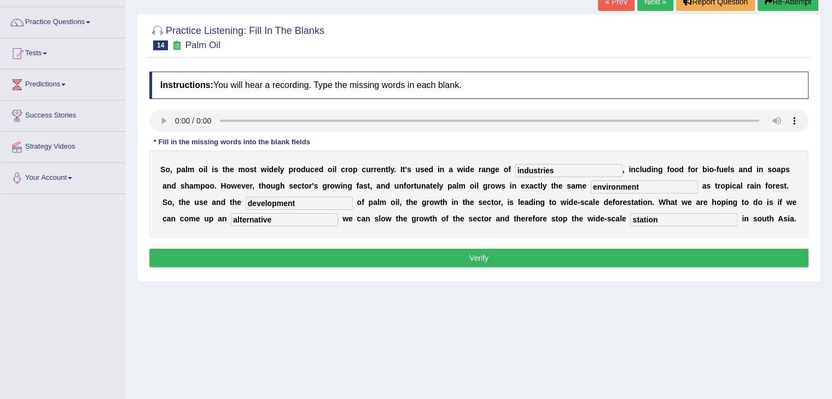
click at [656, 254] on button "Verify" at bounding box center [478, 258] width 659 height 19
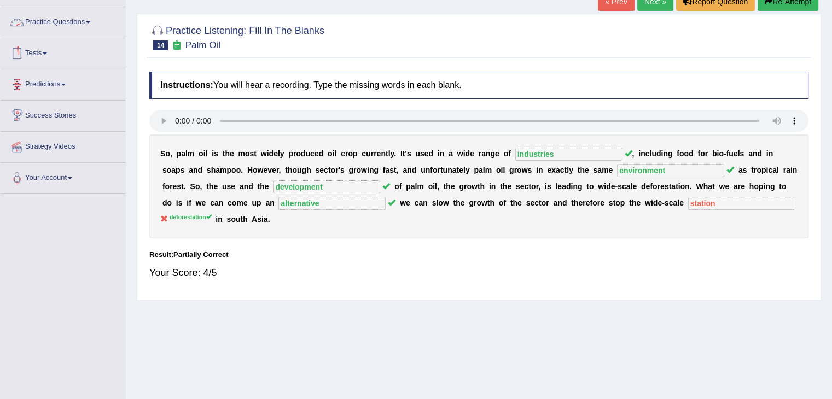
click at [81, 19] on link "Practice Questions" at bounding box center [63, 20] width 125 height 27
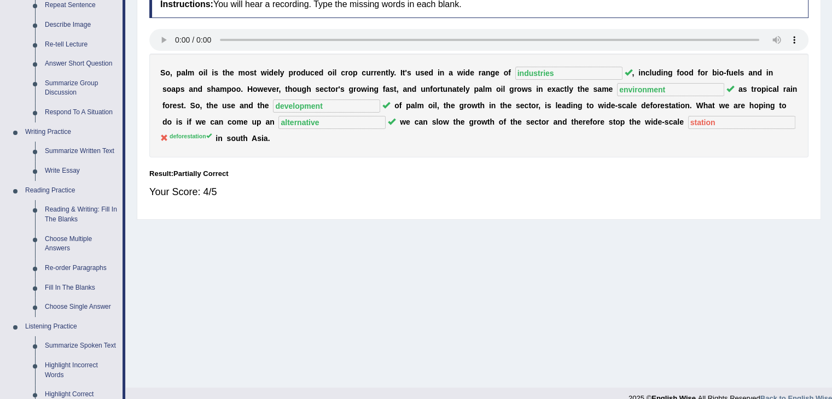
scroll to position [383, 0]
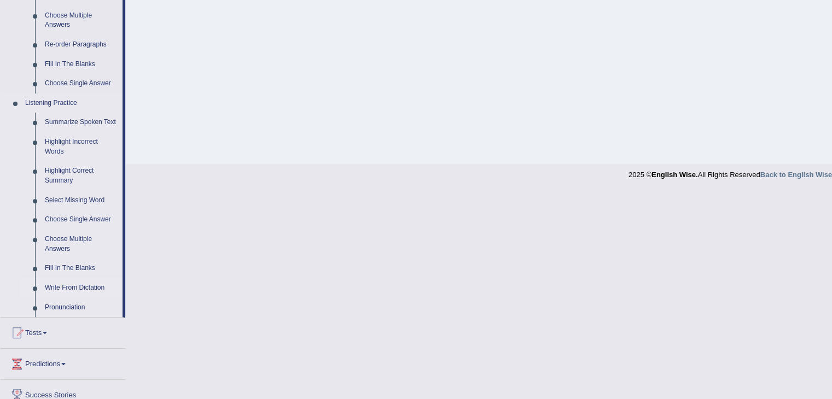
click at [86, 284] on link "Write From Dictation" at bounding box center [81, 288] width 83 height 20
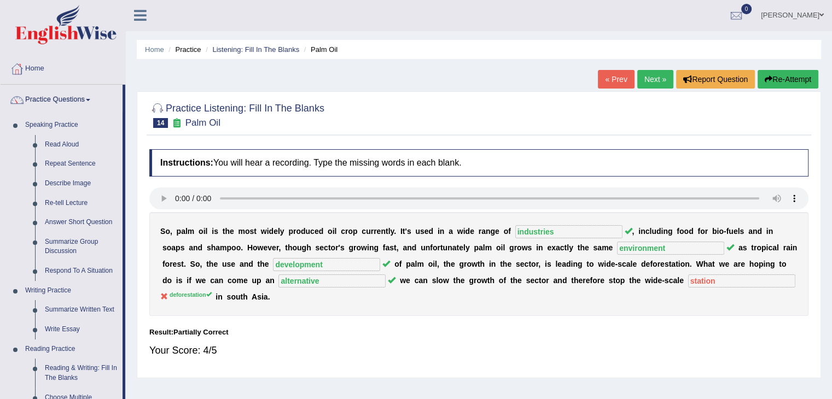
scroll to position [0, 0]
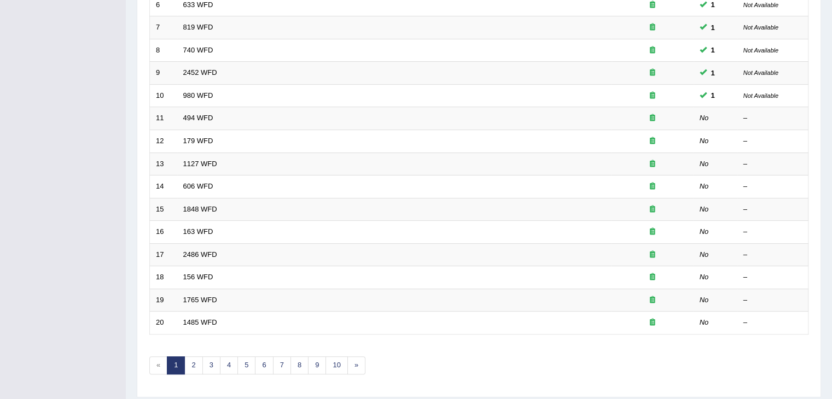
scroll to position [293, 0]
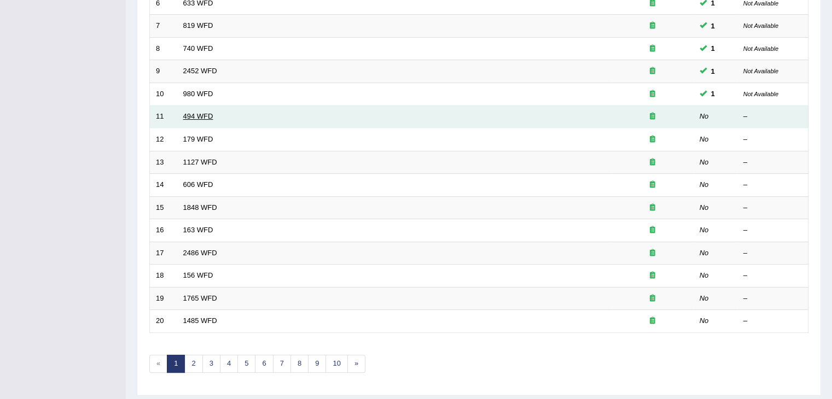
click at [201, 114] on link "494 WFD" at bounding box center [198, 116] width 30 height 8
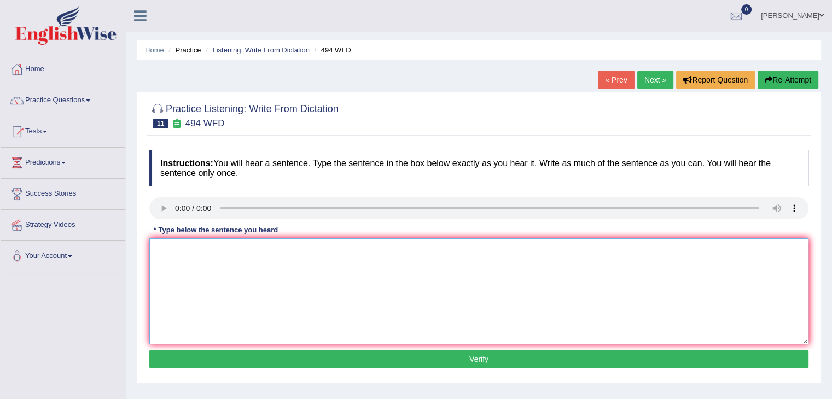
click at [234, 296] on textarea at bounding box center [478, 291] width 659 height 106
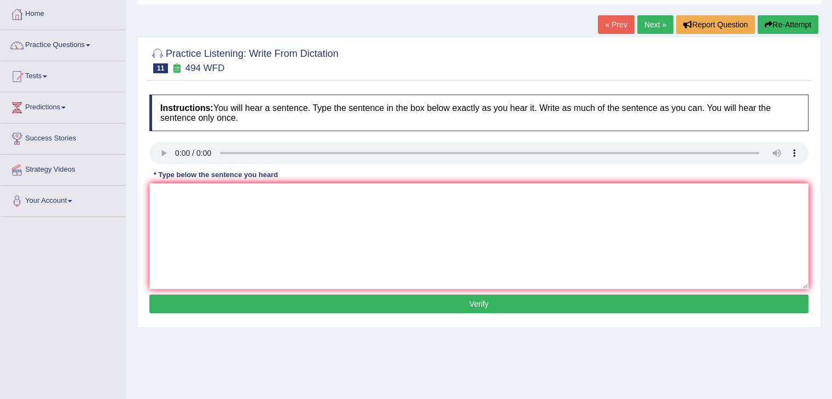
scroll to position [57, 0]
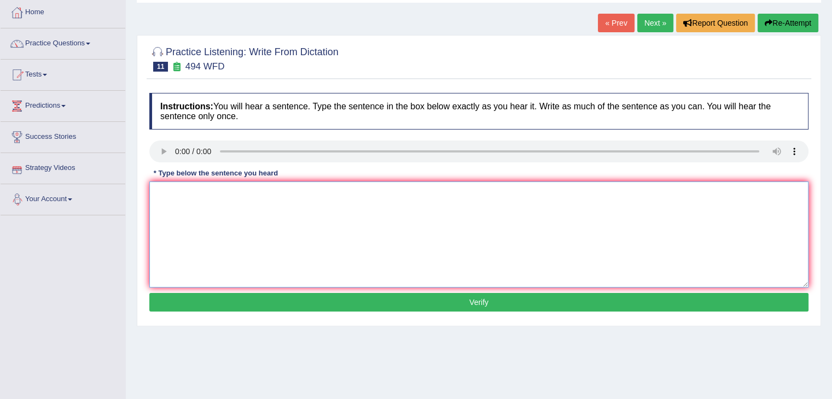
click at [154, 253] on textarea at bounding box center [478, 235] width 659 height 106
click at [178, 263] on textarea "The" at bounding box center [478, 235] width 659 height 106
type textarea "The vocabulary that is particularly filed is called jargon."
click at [362, 294] on button "Verify" at bounding box center [478, 302] width 659 height 19
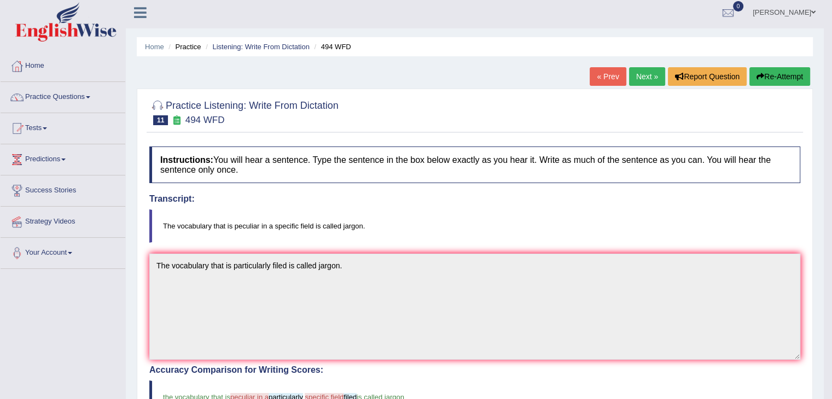
scroll to position [0, 0]
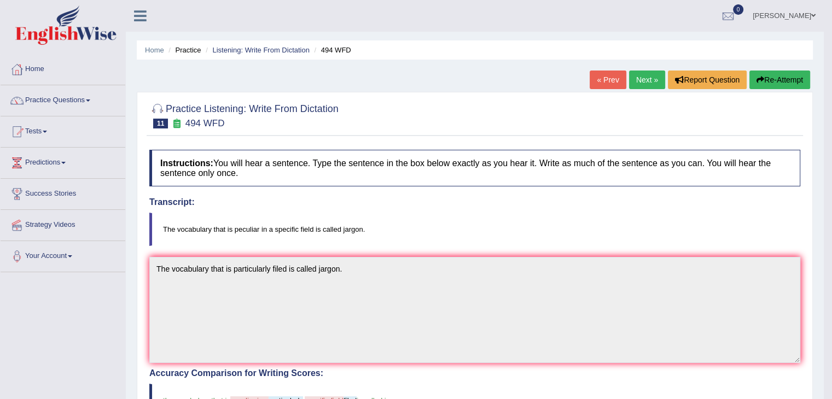
click at [650, 77] on link "Next »" at bounding box center [647, 80] width 36 height 19
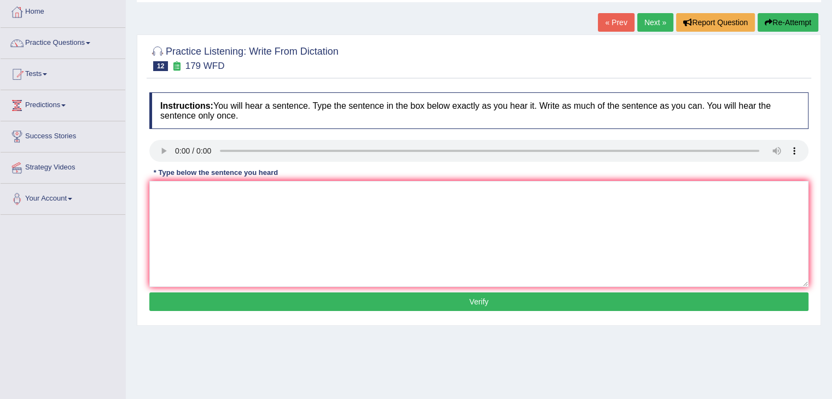
scroll to position [72, 0]
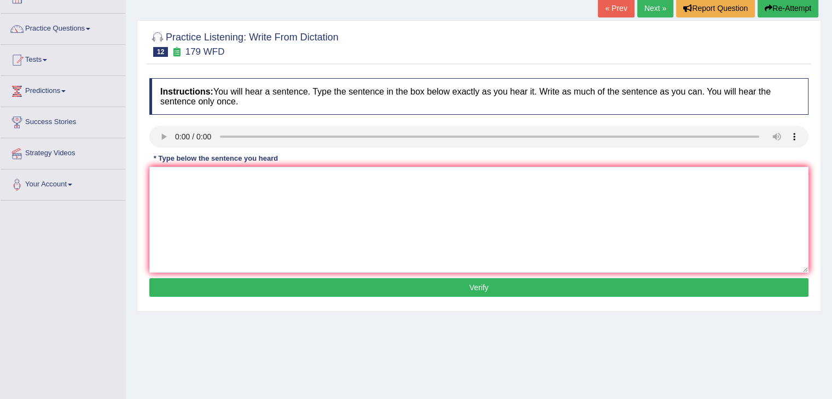
drag, startPoint x: 836, startPoint y: 66, endPoint x: 837, endPoint y: 113, distance: 47.0
click at [832, 113] on html "Toggle navigation Home Practice Questions Speaking Practice Read Aloud Repeat S…" at bounding box center [416, 127] width 832 height 399
click at [173, 184] on textarea at bounding box center [478, 220] width 659 height 106
type textarea "The lecture is the oldest and most formal teaching method in the university."
click at [304, 288] on button "Verify" at bounding box center [478, 287] width 659 height 19
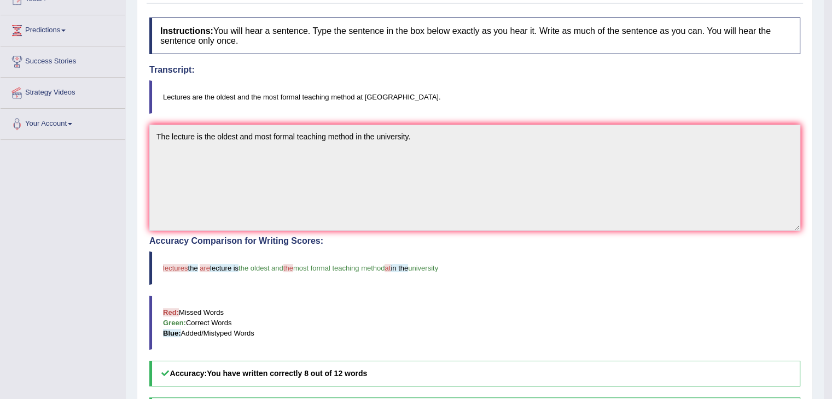
scroll to position [0, 0]
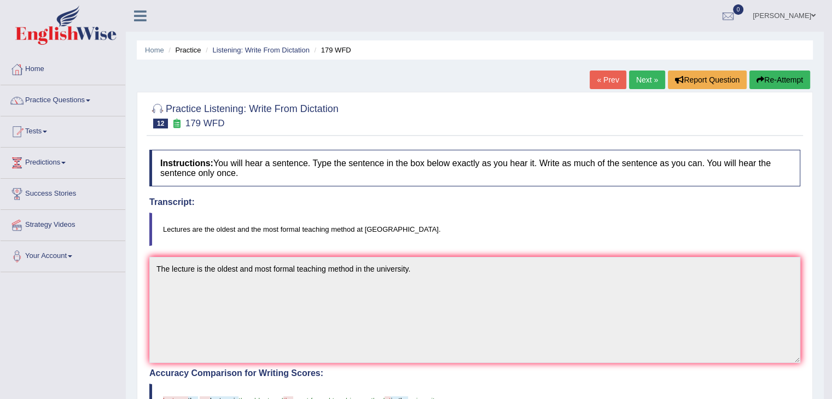
click at [652, 81] on link "Next »" at bounding box center [647, 80] width 36 height 19
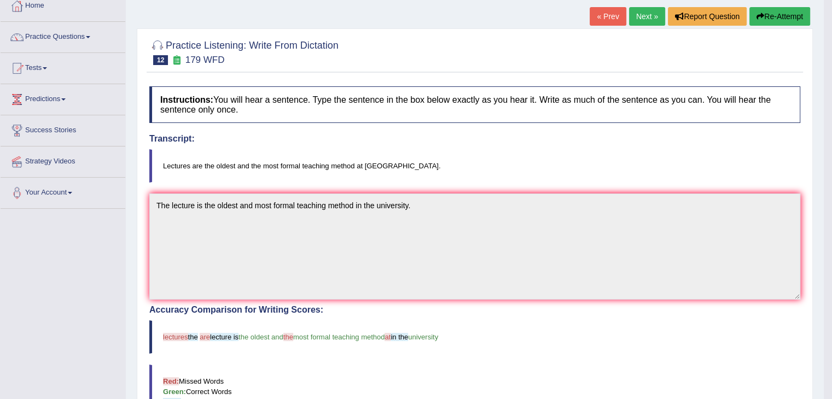
scroll to position [68, 0]
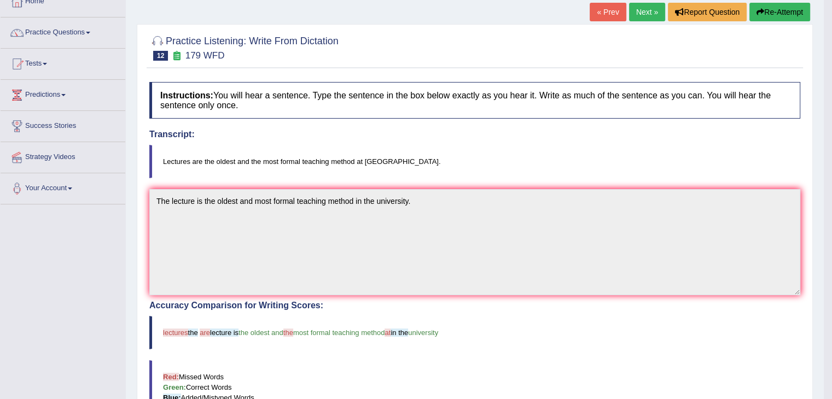
click at [650, 15] on link "Next »" at bounding box center [647, 12] width 36 height 19
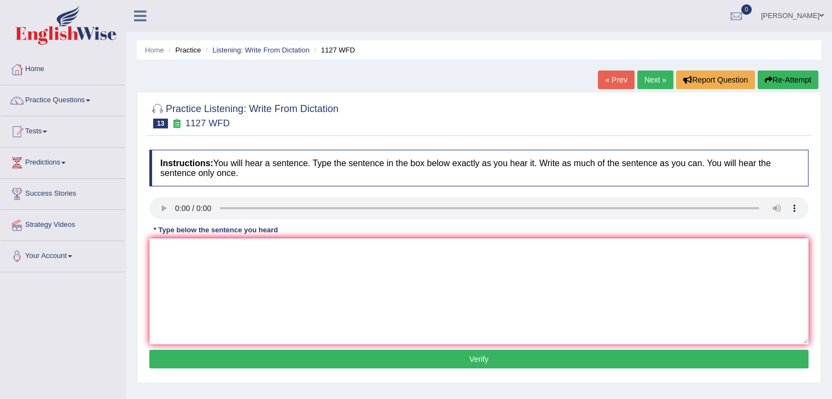
scroll to position [59, 0]
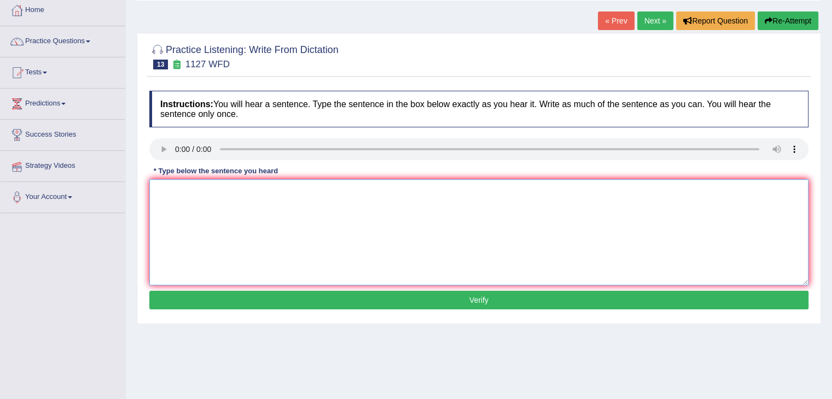
click at [166, 200] on textarea at bounding box center [478, 232] width 659 height 106
type textarea "t"
click at [272, 189] on textarea "The university degree requirement enter many prof" at bounding box center [478, 232] width 659 height 106
click at [348, 189] on textarea "The university degree requirements enter many prof" at bounding box center [478, 232] width 659 height 106
type textarea "The university degree requirements enter many proffessor."
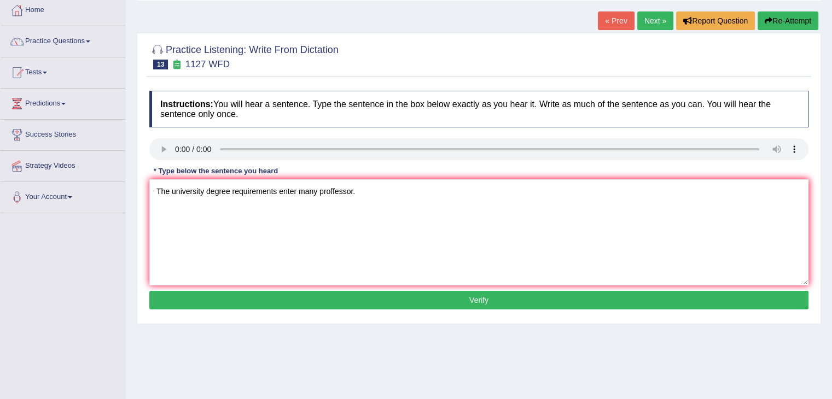
click at [403, 298] on button "Verify" at bounding box center [478, 300] width 659 height 19
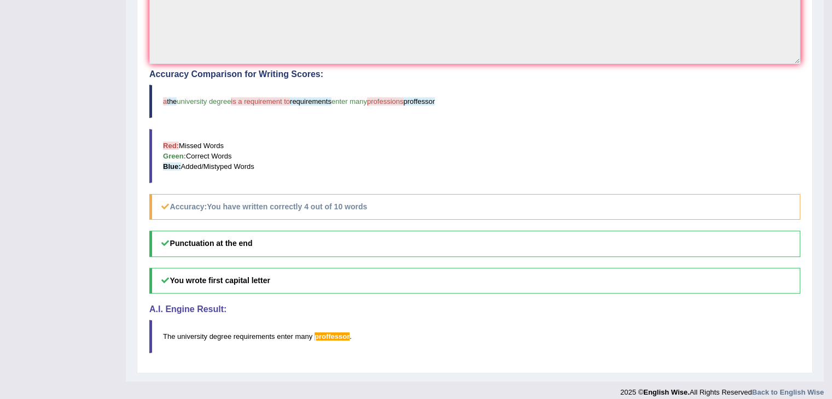
drag, startPoint x: 836, startPoint y: 71, endPoint x: 839, endPoint y: 205, distance: 134.6
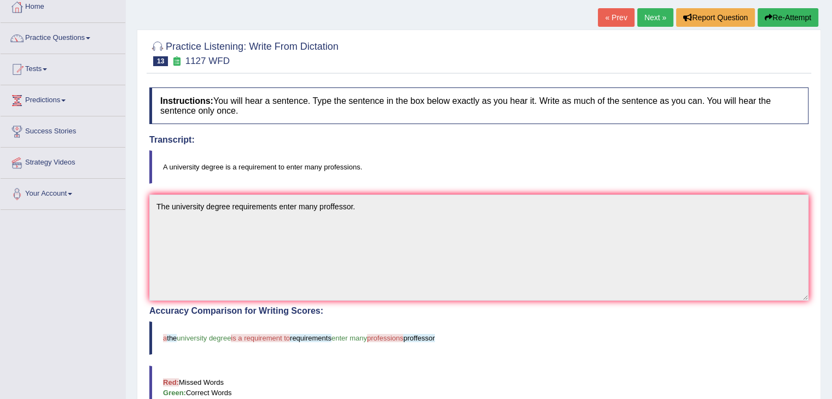
scroll to position [57, 0]
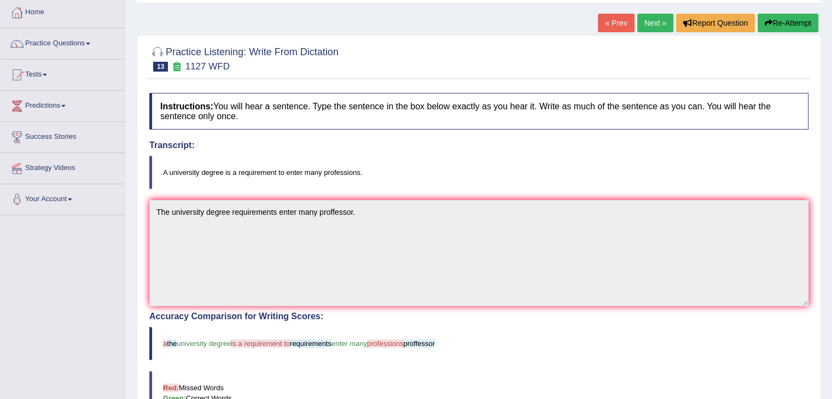
click at [652, 19] on link "Next »" at bounding box center [655, 23] width 36 height 19
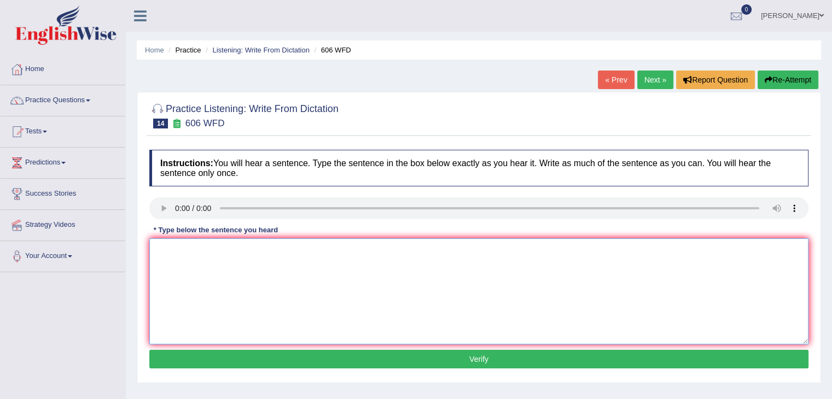
click at [194, 247] on textarea at bounding box center [478, 291] width 659 height 106
click at [220, 249] on textarea "Students can learn the language of" at bounding box center [478, 291] width 659 height 106
click at [283, 249] on textarea "Students can study the language of" at bounding box center [478, 291] width 659 height 106
type textarea "Students can study the language of ancient greek."
click at [351, 364] on button "Verify" at bounding box center [478, 359] width 659 height 19
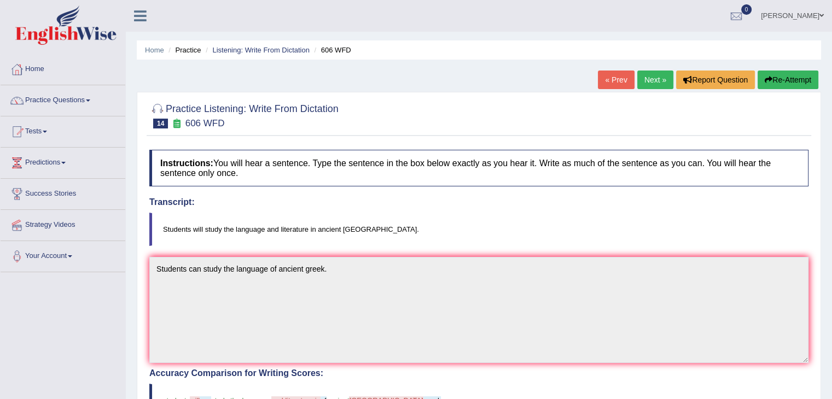
click at [659, 80] on link "Next »" at bounding box center [655, 80] width 36 height 19
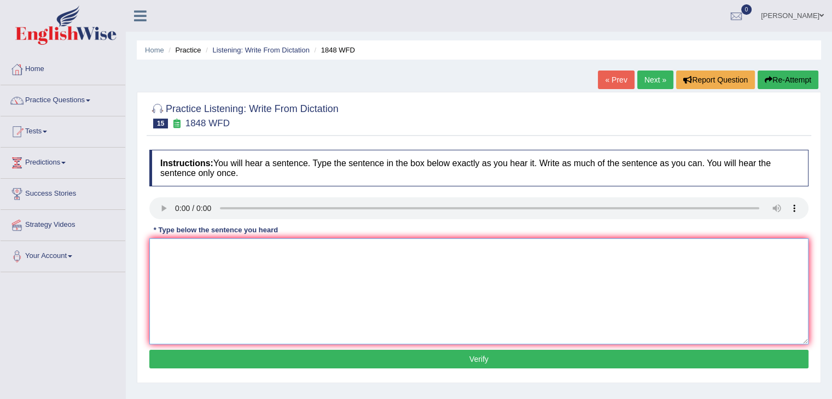
click at [174, 291] on textarea at bounding box center [478, 291] width 659 height 106
click at [273, 248] on textarea "Students must present the valid indentification" at bounding box center [478, 291] width 659 height 106
click at [323, 252] on textarea "Students must present the valid identification" at bounding box center [478, 291] width 659 height 106
type textarea "Students must present the valid identification to enroll this course."
click at [412, 359] on button "Verify" at bounding box center [478, 359] width 659 height 19
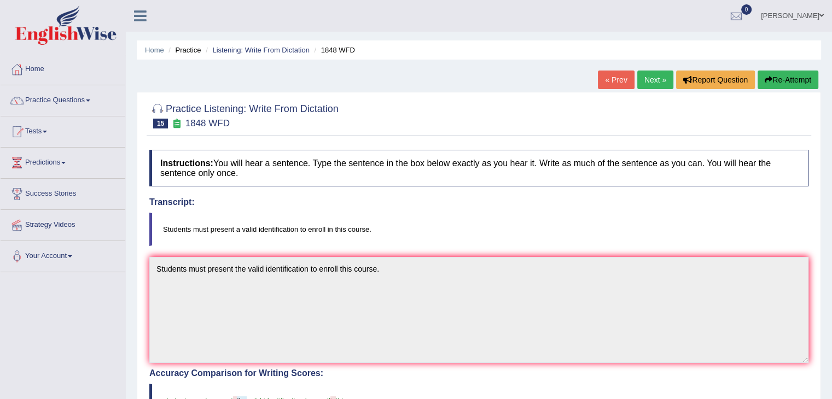
drag, startPoint x: 836, startPoint y: 115, endPoint x: 833, endPoint y: 156, distance: 41.1
click at [656, 75] on link "Next »" at bounding box center [655, 80] width 36 height 19
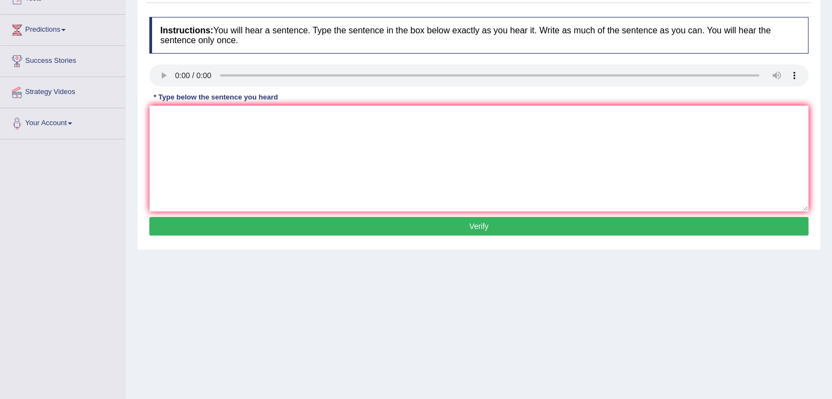
scroll to position [143, 0]
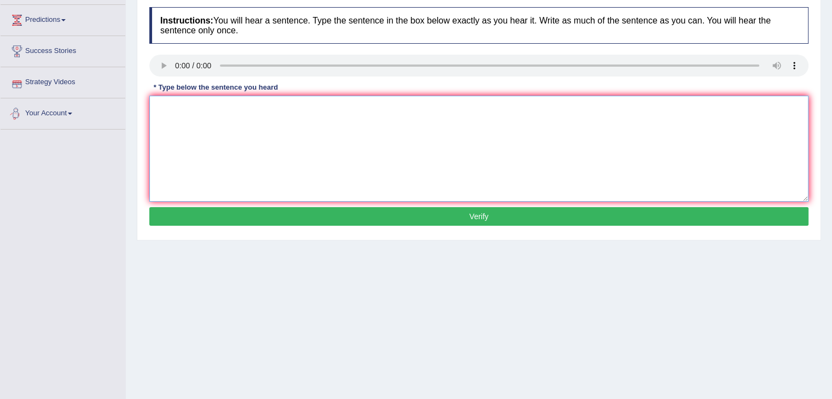
click at [159, 123] on textarea at bounding box center [478, 149] width 659 height 106
type textarea "A number of assignments will be submit on the conference."
click at [311, 211] on button "Verify" at bounding box center [478, 216] width 659 height 19
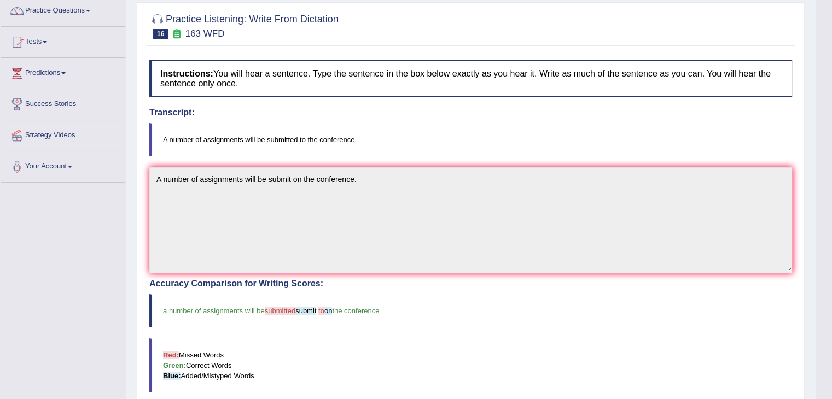
scroll to position [8, 0]
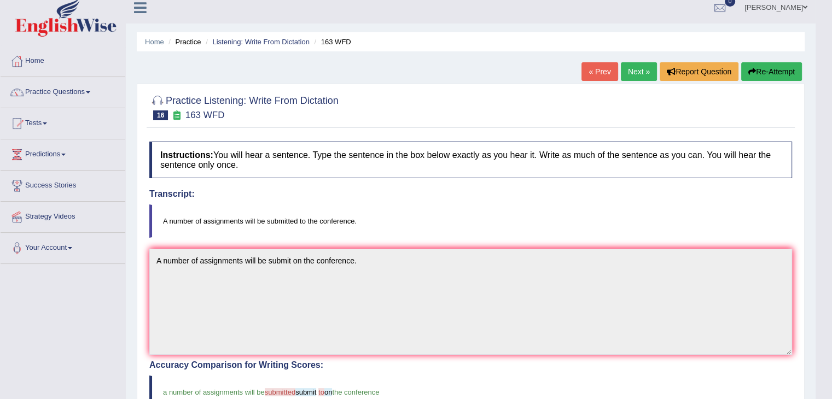
click at [630, 74] on link "Next »" at bounding box center [639, 71] width 36 height 19
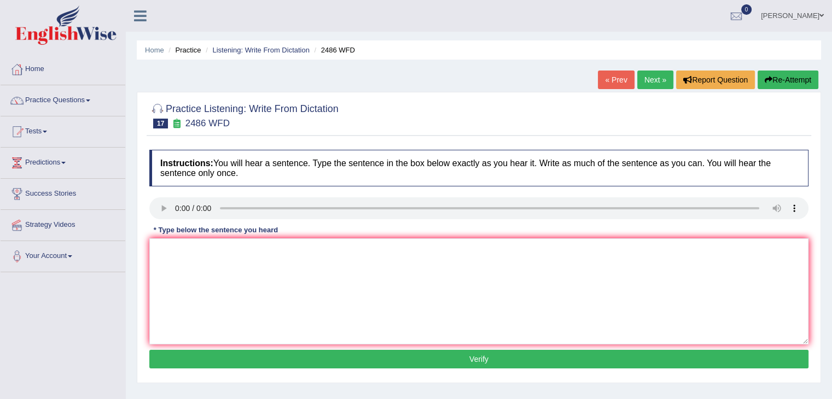
scroll to position [55, 0]
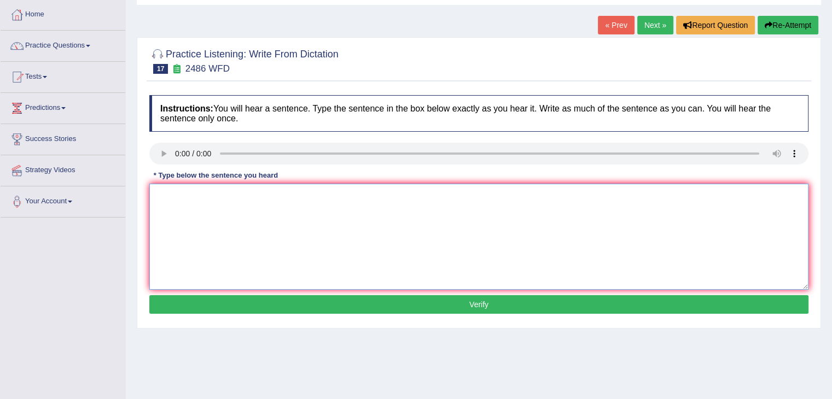
click at [202, 228] on textarea at bounding box center [478, 237] width 659 height 106
type textarea "i"
type textarea "It is quite clear the facial expression is different across the world"
click at [300, 295] on button "Verify" at bounding box center [478, 304] width 659 height 19
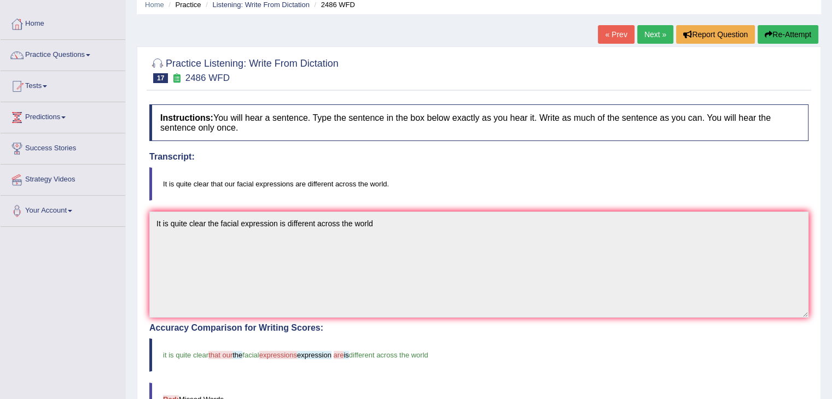
scroll to position [23, 0]
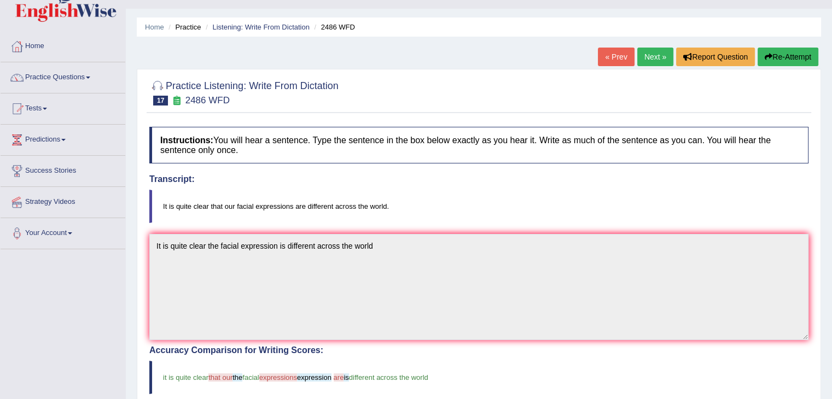
click at [659, 60] on link "Next »" at bounding box center [655, 57] width 36 height 19
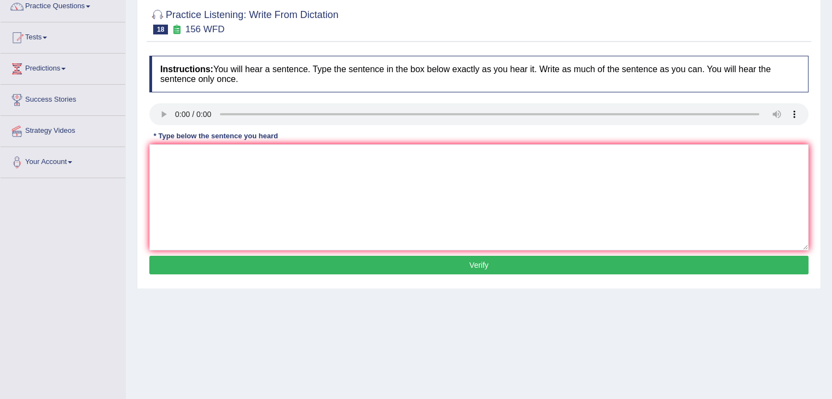
scroll to position [95, 0]
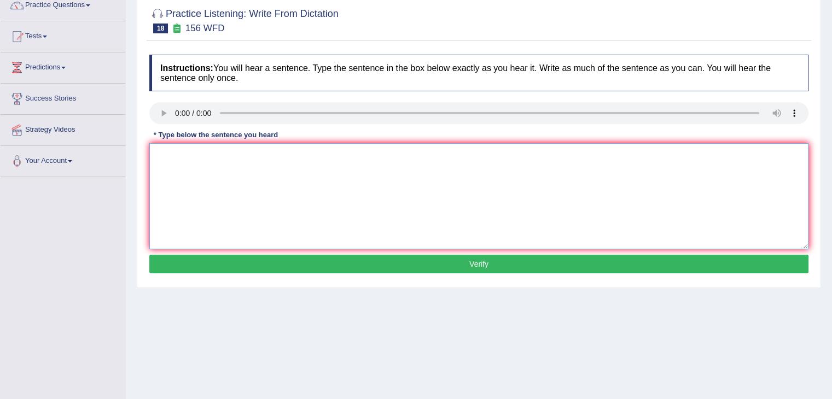
click at [188, 160] on textarea at bounding box center [478, 196] width 659 height 106
type textarea "All the assignments is due by tommorow."
click at [289, 262] on button "Verify" at bounding box center [478, 264] width 659 height 19
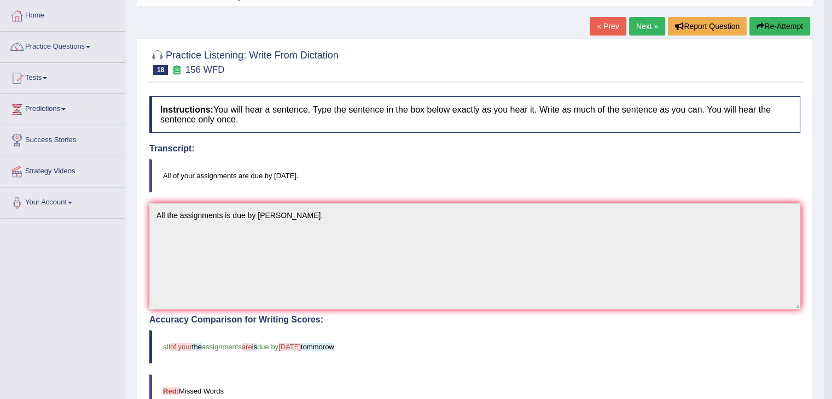
scroll to position [54, 0]
click at [643, 32] on link "Next »" at bounding box center [647, 25] width 36 height 19
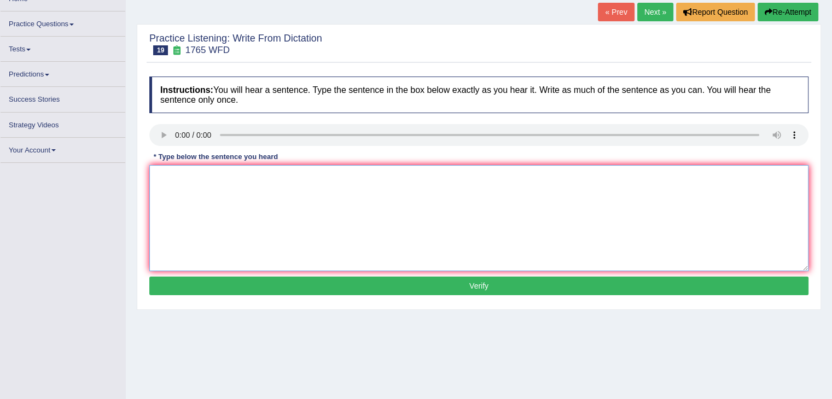
click at [202, 197] on textarea at bounding box center [478, 218] width 659 height 106
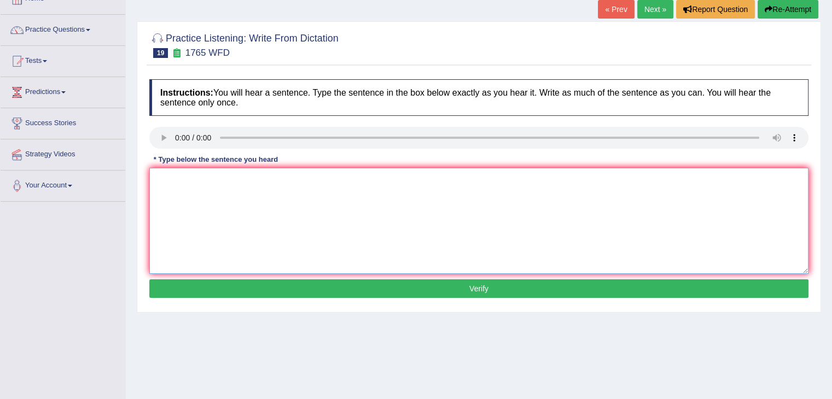
click at [202, 197] on textarea at bounding box center [478, 221] width 659 height 106
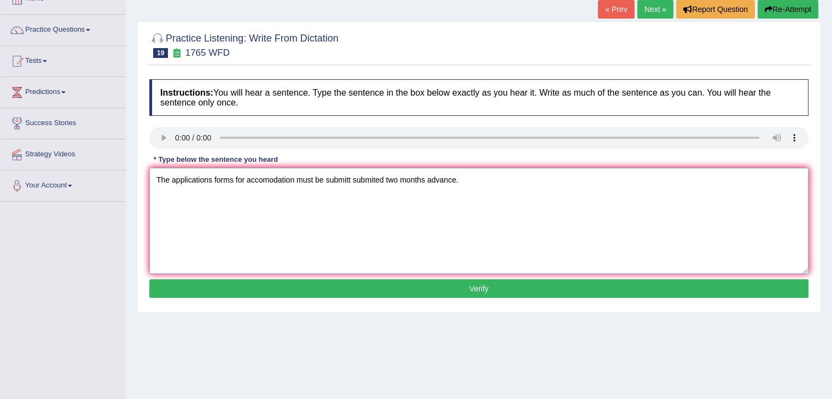
type textarea "The applications forms for accomodation must be submitt submited two months adv…"
click at [337, 291] on button "Verify" at bounding box center [478, 288] width 659 height 19
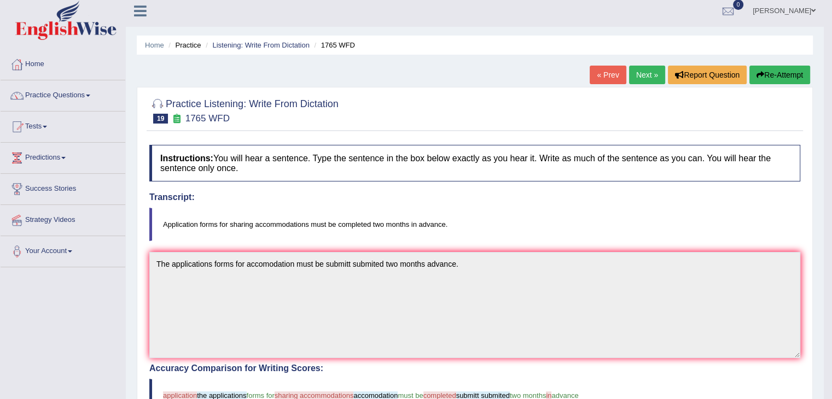
scroll to position [0, 0]
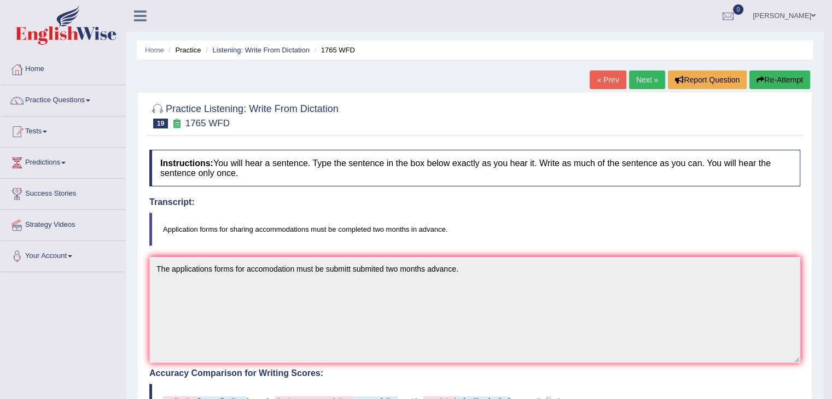
click at [652, 78] on link "Next »" at bounding box center [647, 80] width 36 height 19
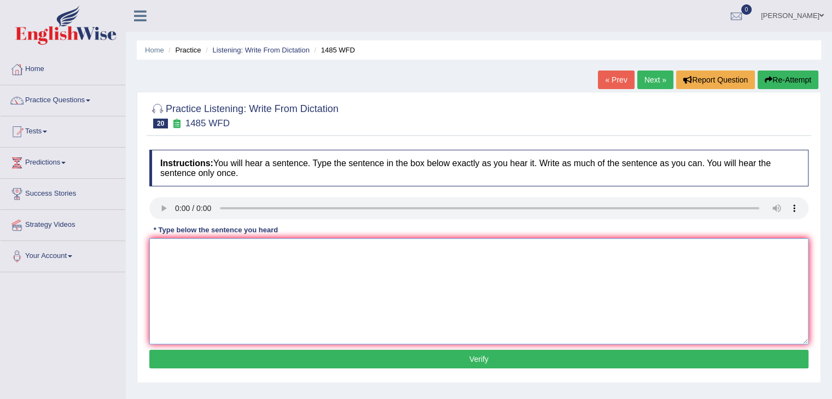
click at [189, 273] on textarea at bounding box center [478, 291] width 659 height 106
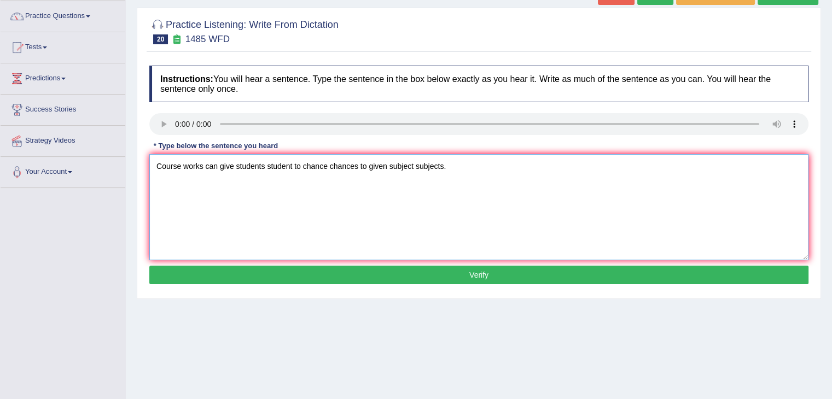
scroll to position [86, 0]
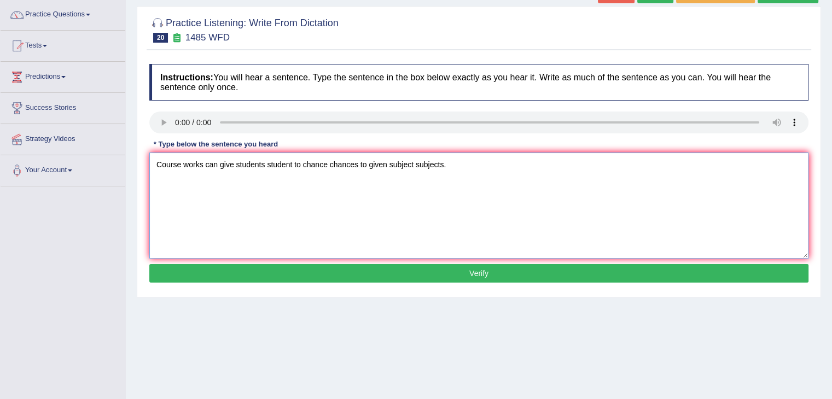
type textarea "Course works can give students student to chance chances to given subject subje…"
click at [542, 276] on button "Verify" at bounding box center [478, 273] width 659 height 19
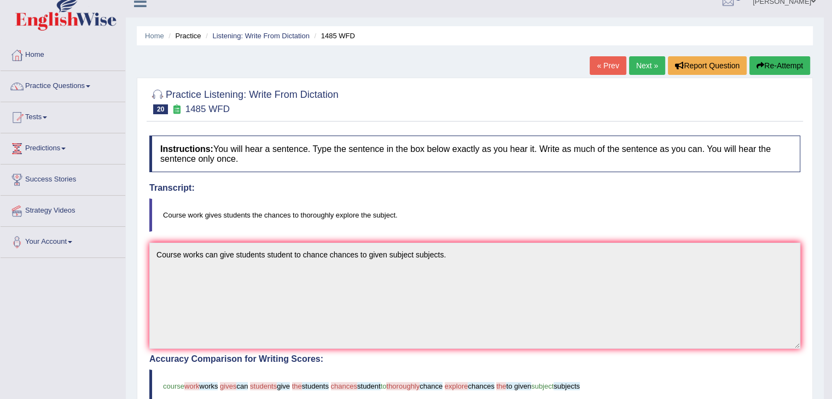
scroll to position [0, 0]
